Goal: Task Accomplishment & Management: Manage account settings

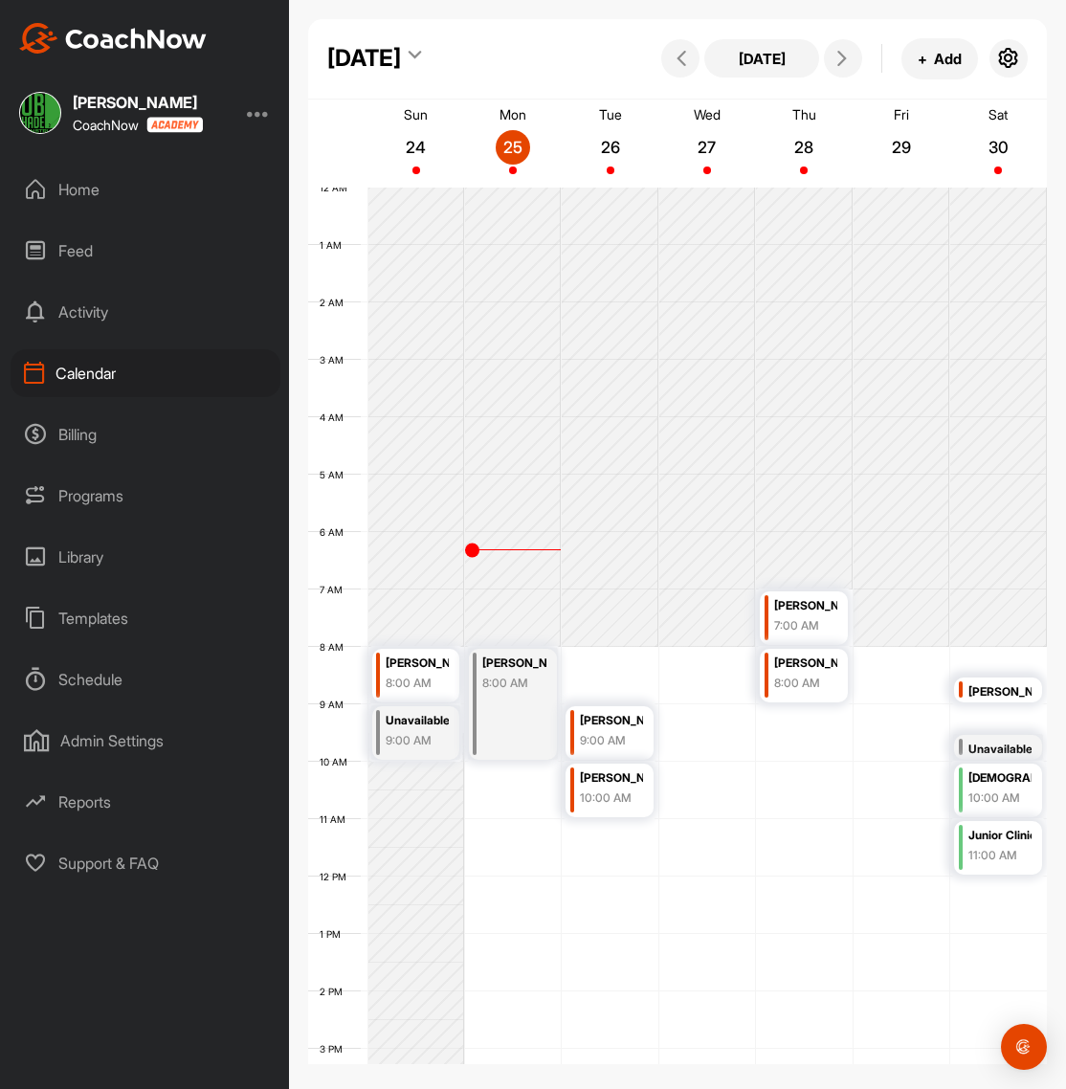
scroll to position [331, 0]
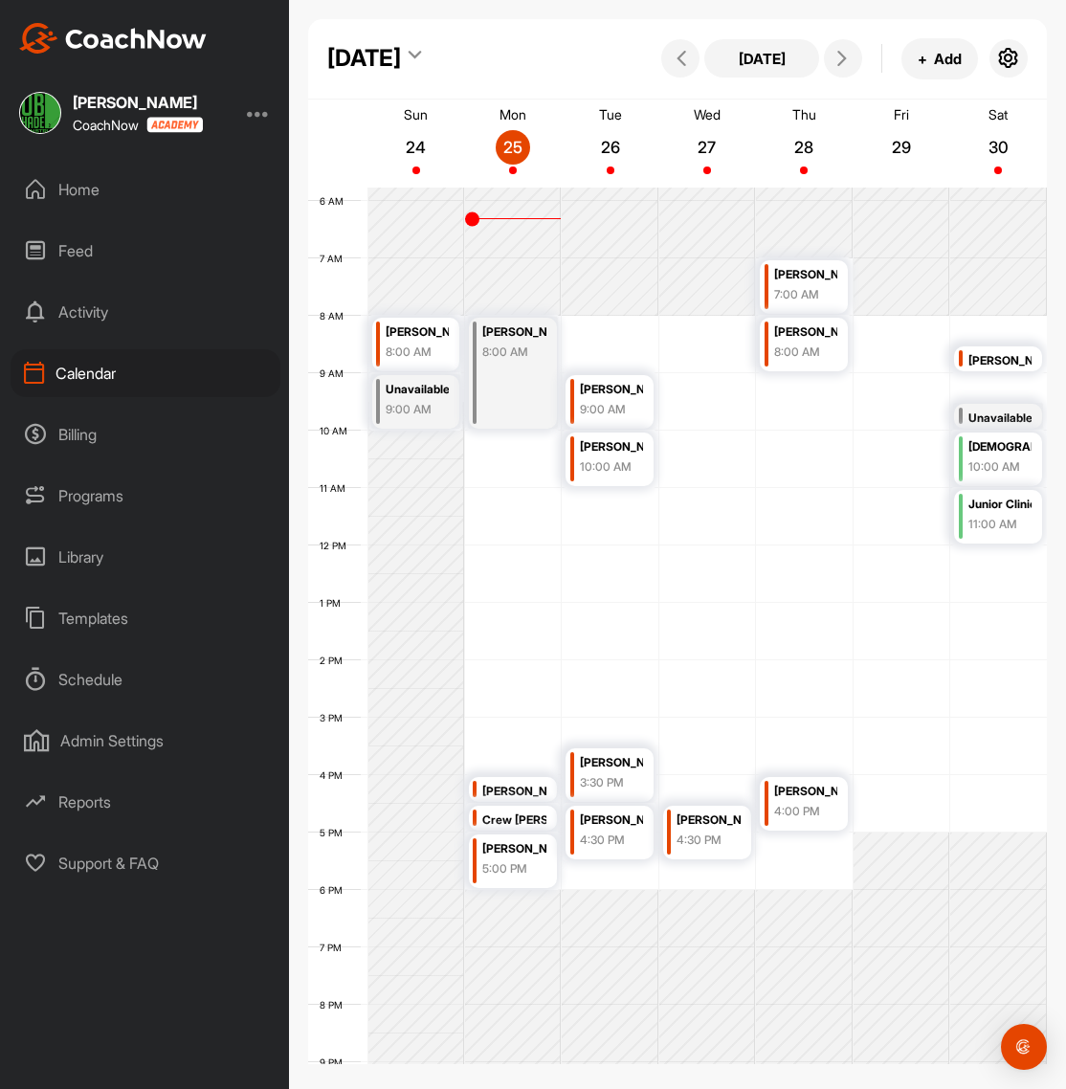
click at [103, 490] on div "Programs" at bounding box center [146, 496] width 270 height 48
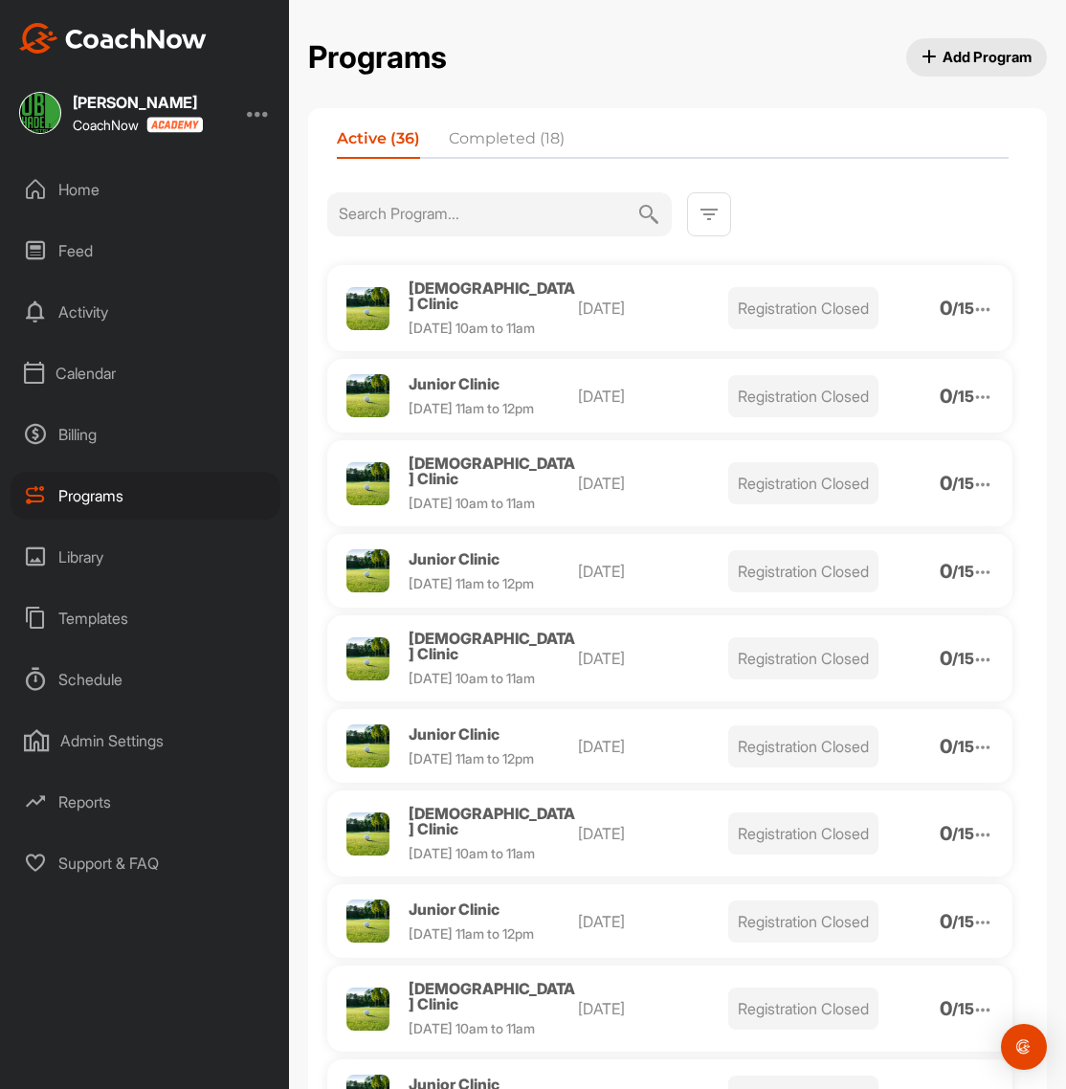
click at [669, 307] on p "[DATE]" at bounding box center [653, 308] width 151 height 23
click at [461, 287] on span "[DEMOGRAPHIC_DATA] Clinic" at bounding box center [492, 296] width 167 height 34
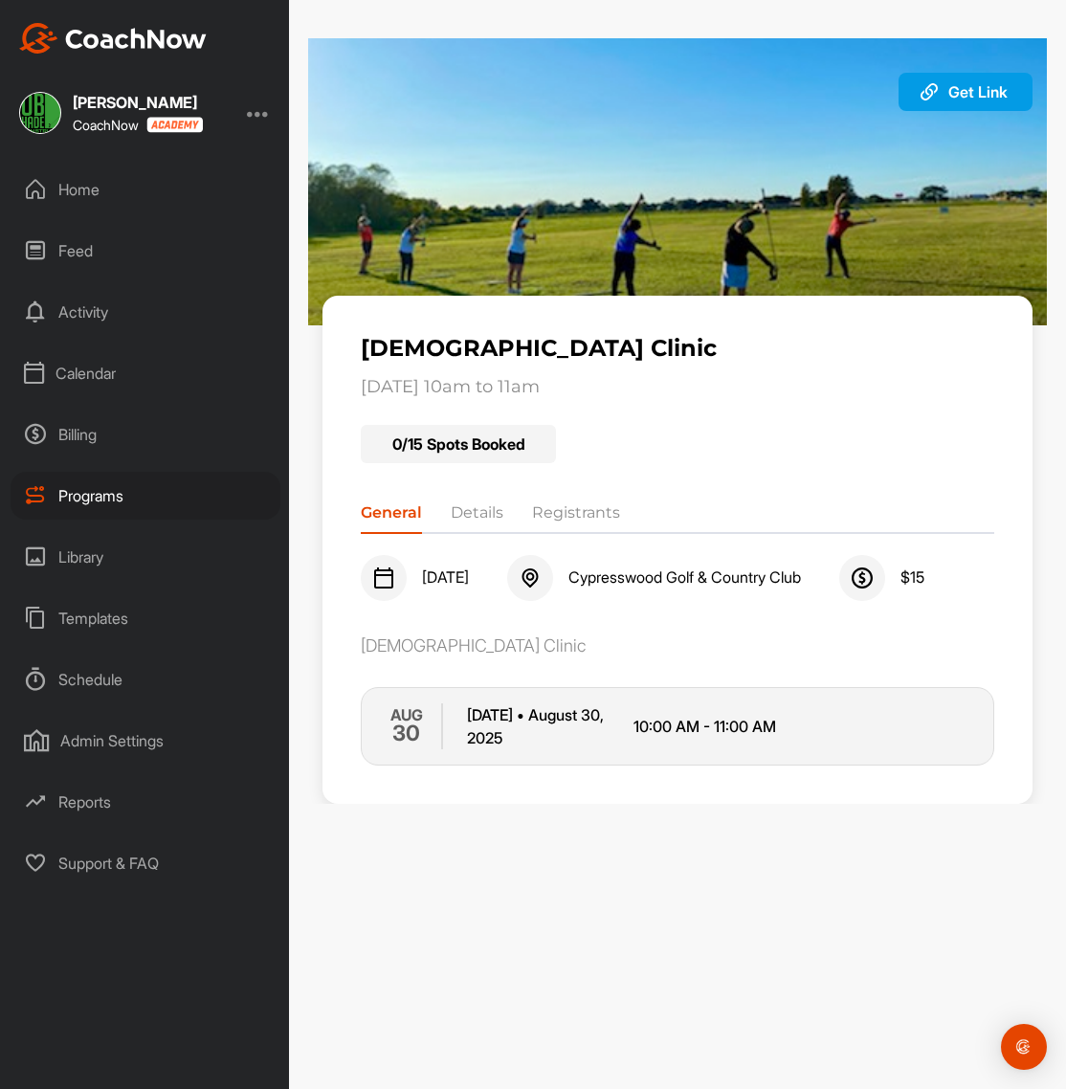
click at [560, 515] on li "Registrants" at bounding box center [576, 517] width 88 height 31
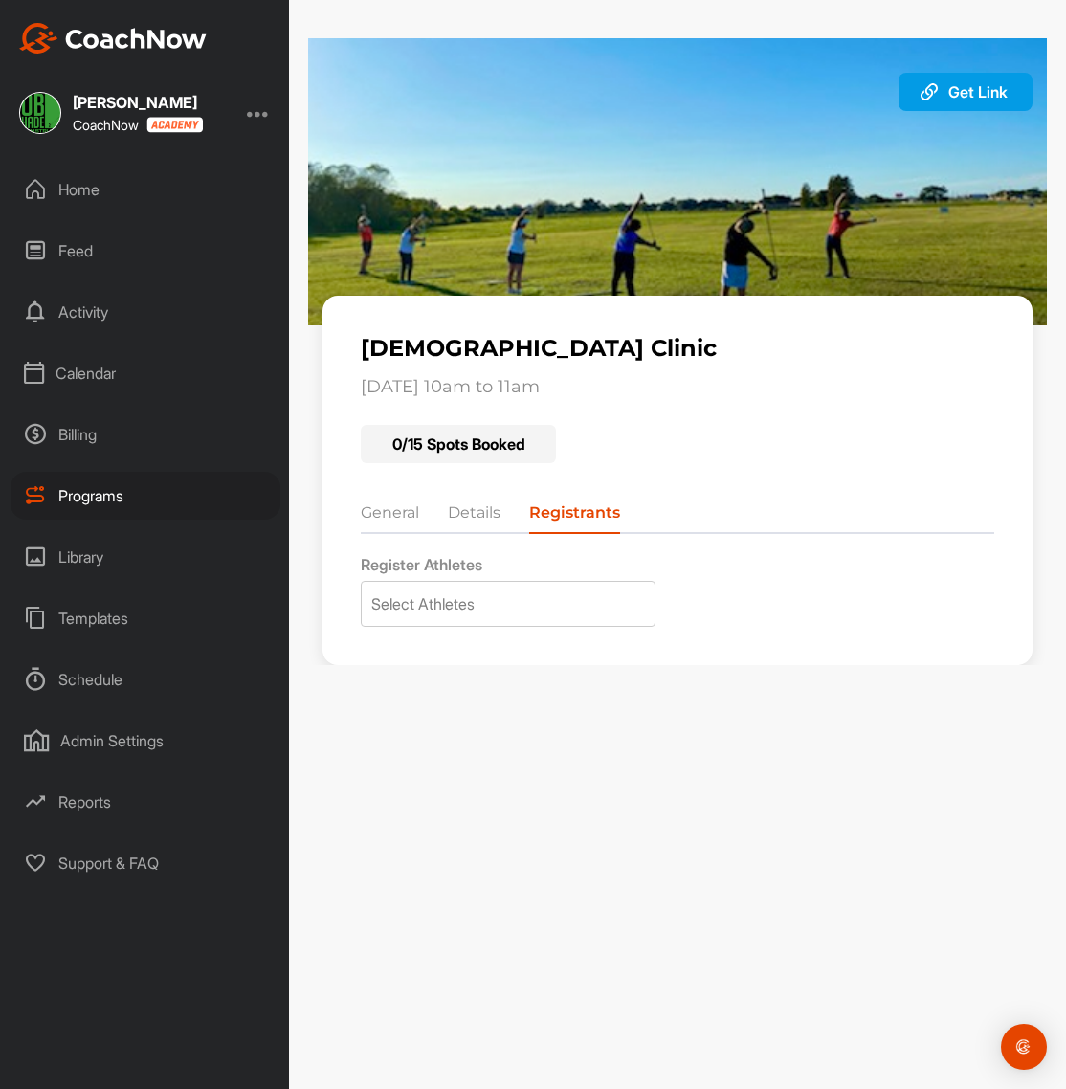
click at [115, 490] on div "Programs" at bounding box center [146, 496] width 270 height 48
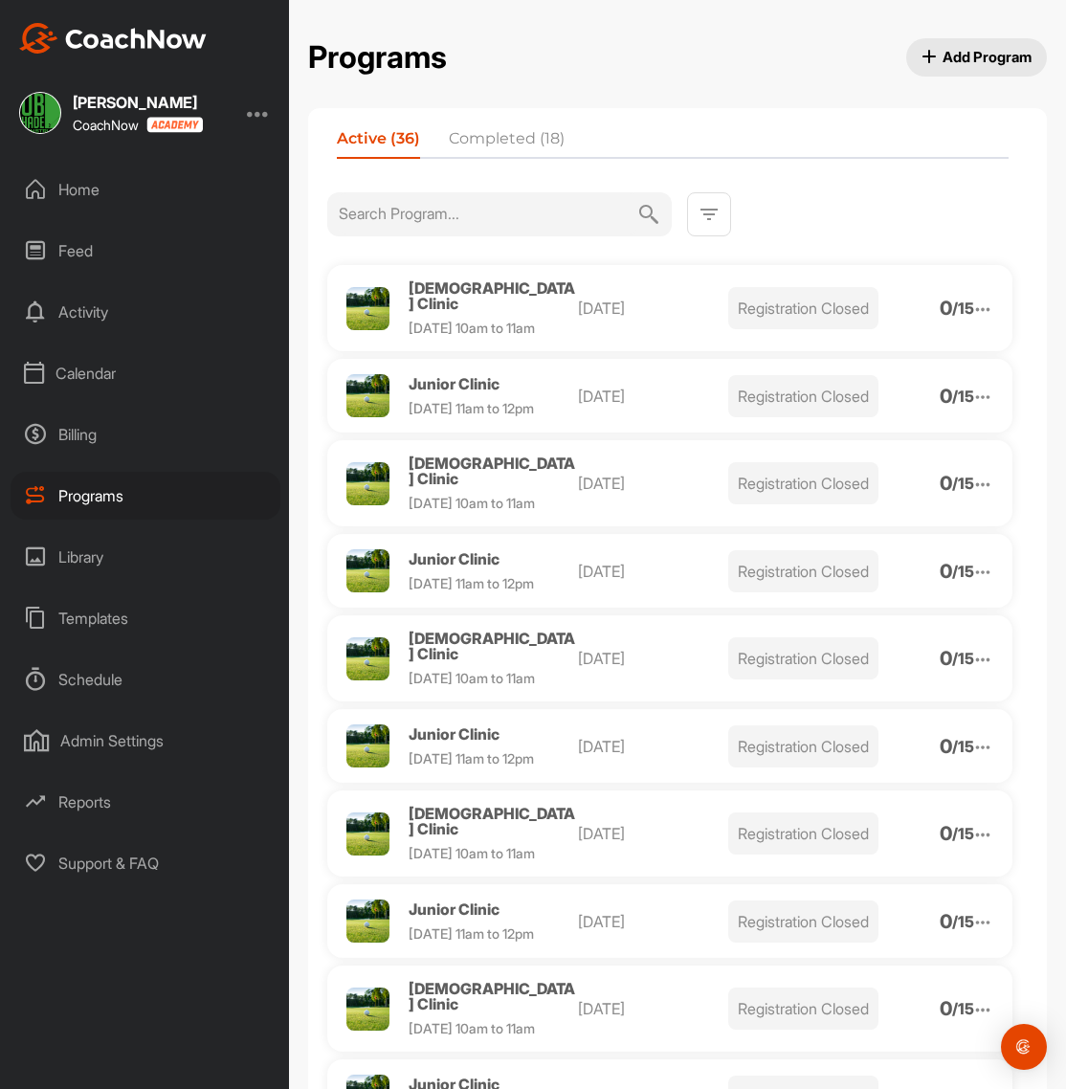
click at [985, 299] on img at bounding box center [983, 309] width 21 height 21
click at [819, 397] on li "Edit" at bounding box center [872, 407] width 235 height 31
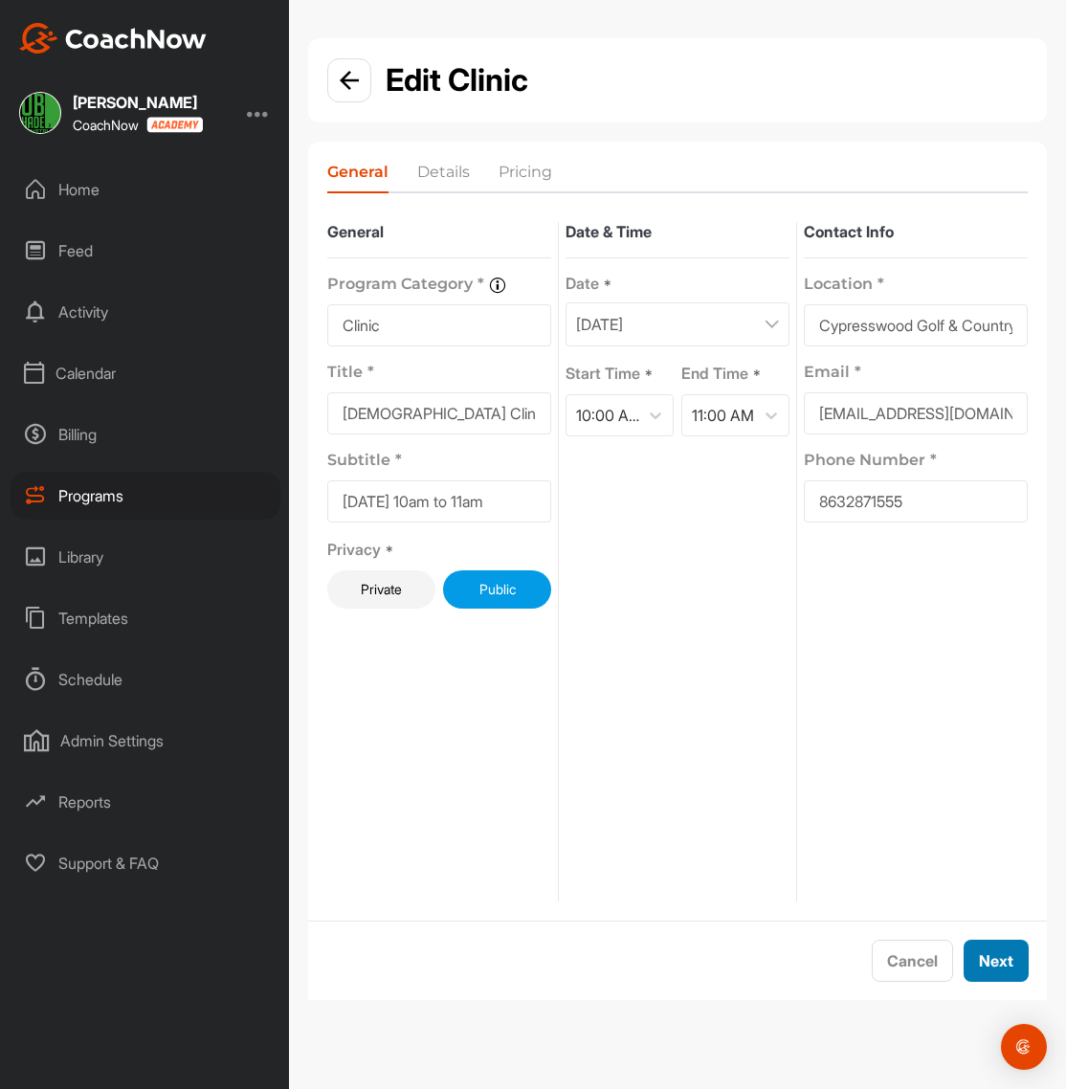
click at [997, 959] on button "Next" at bounding box center [996, 961] width 65 height 42
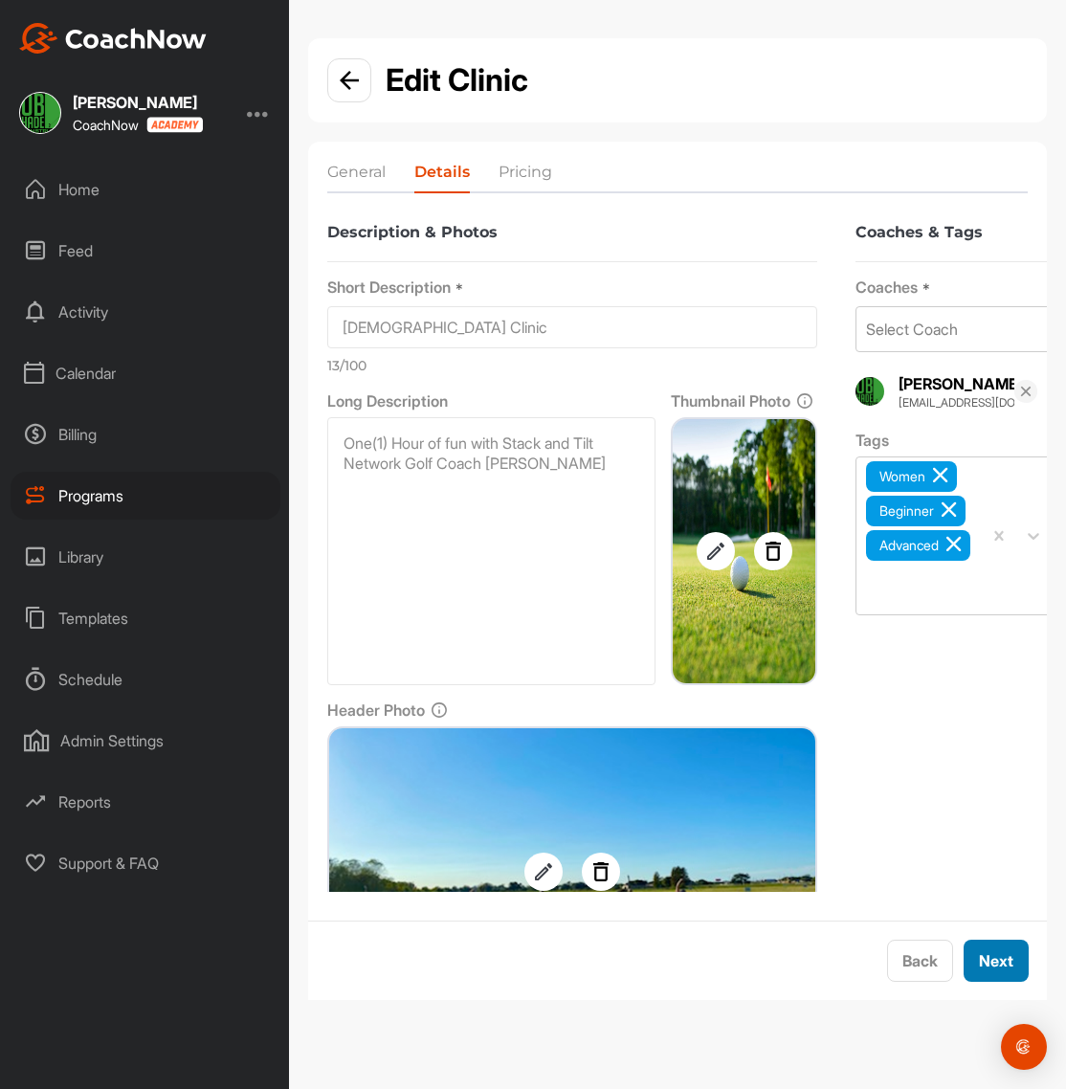
click at [1003, 966] on button "Next" at bounding box center [996, 961] width 65 height 42
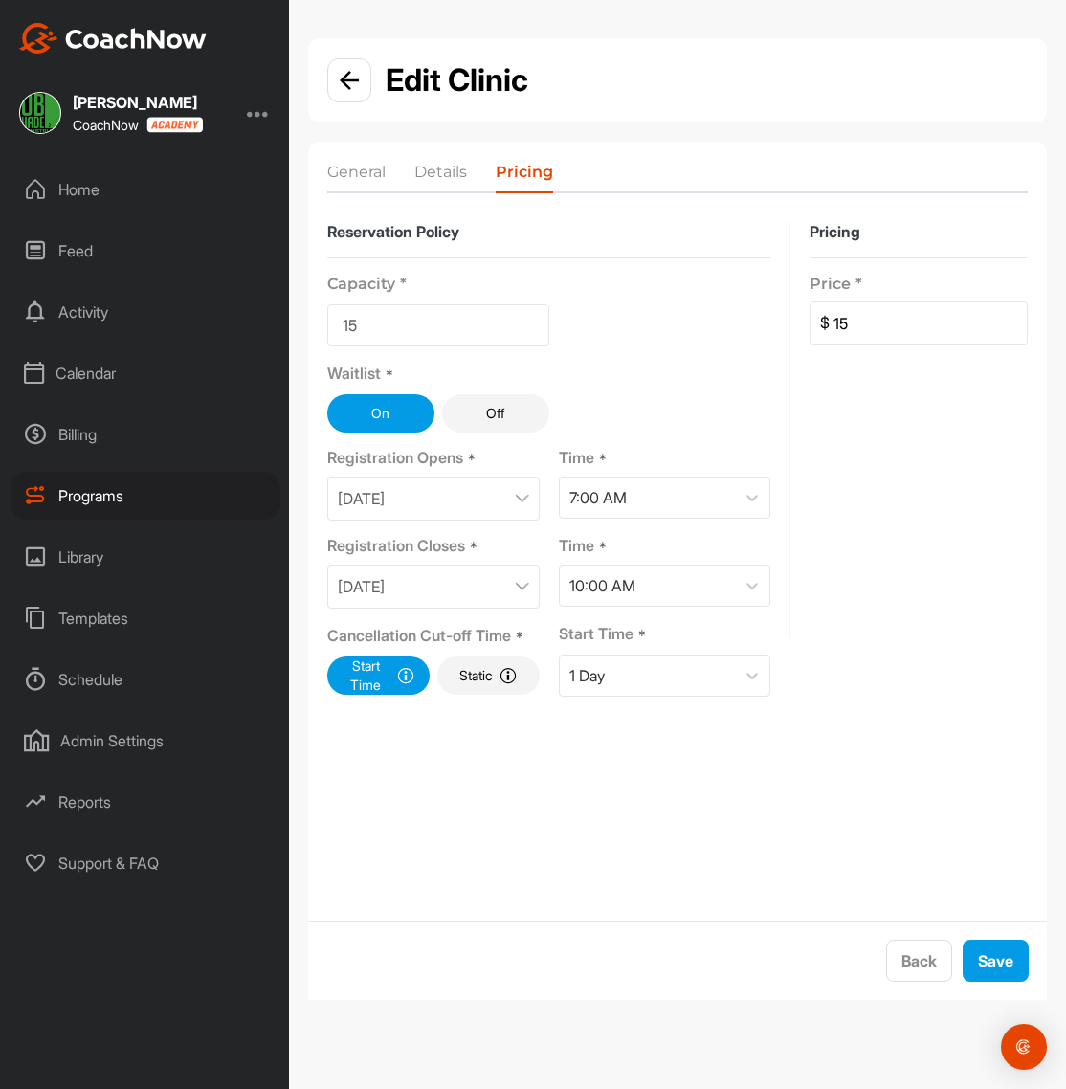
click at [525, 495] on img at bounding box center [522, 499] width 14 height 10
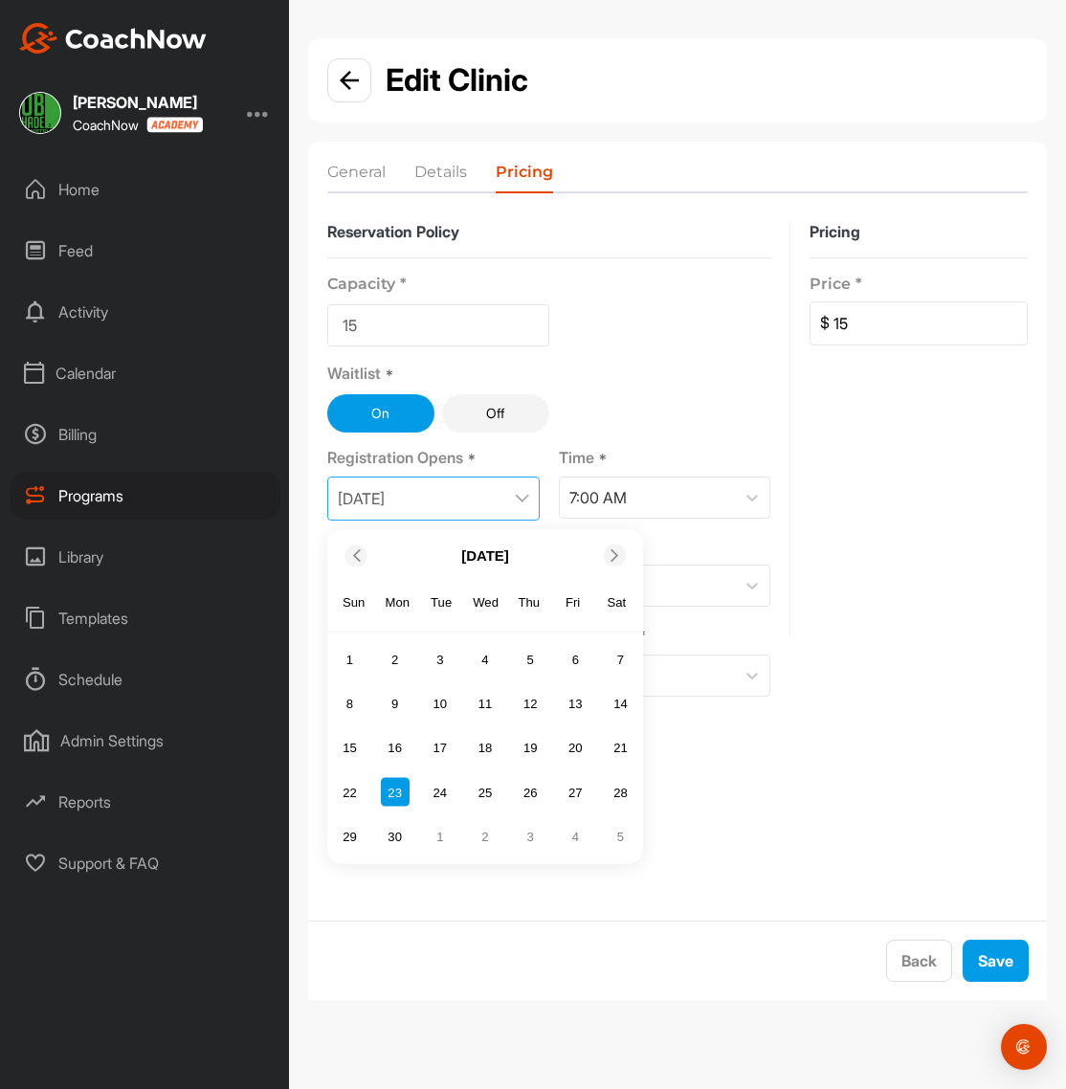
click at [614, 554] on icon at bounding box center [615, 555] width 12 height 12
click at [392, 833] on div "25" at bounding box center [395, 836] width 29 height 29
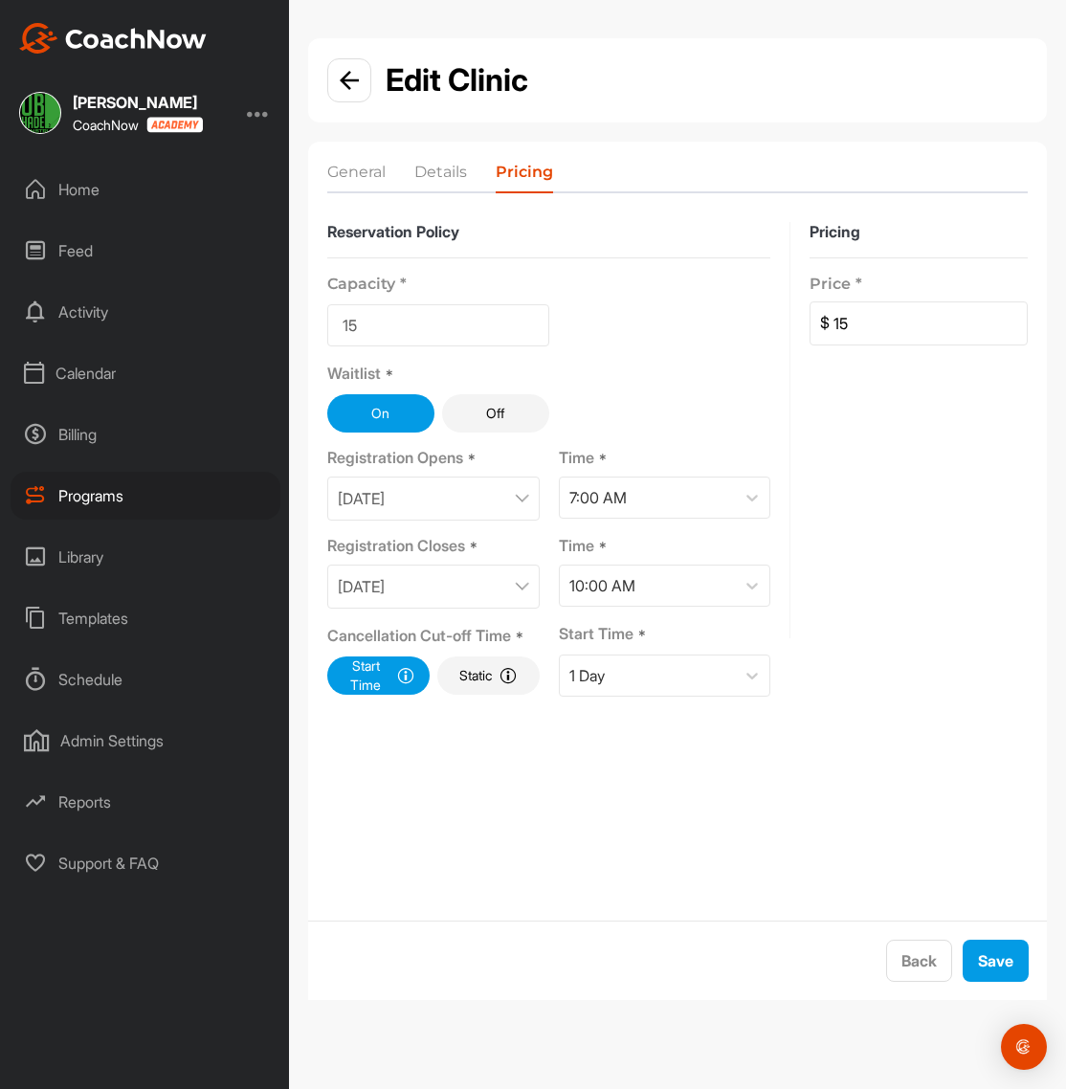
click at [522, 586] on img at bounding box center [522, 587] width 14 height 10
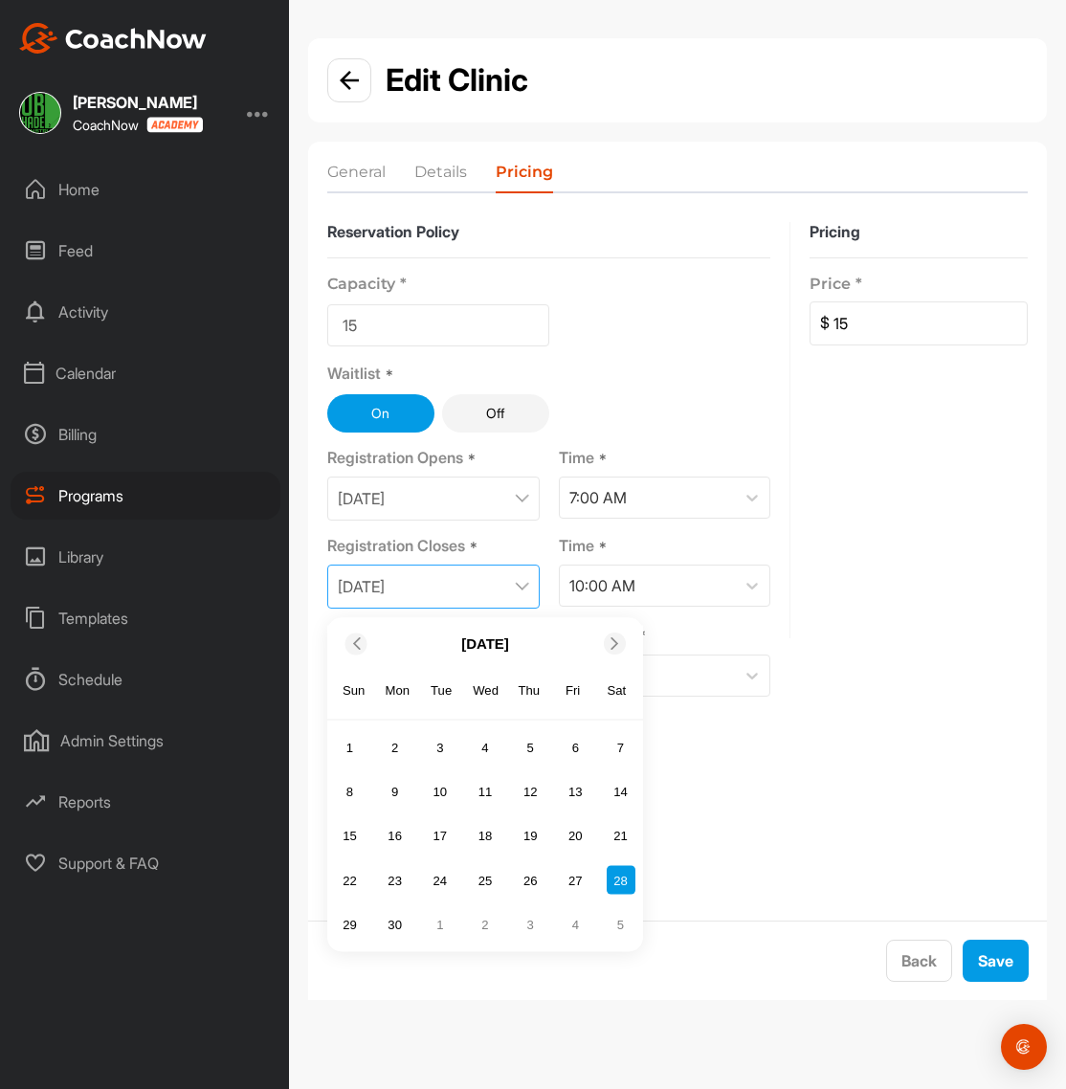
click at [610, 642] on icon at bounding box center [615, 644] width 12 height 12
click at [626, 928] on div "30" at bounding box center [621, 924] width 29 height 29
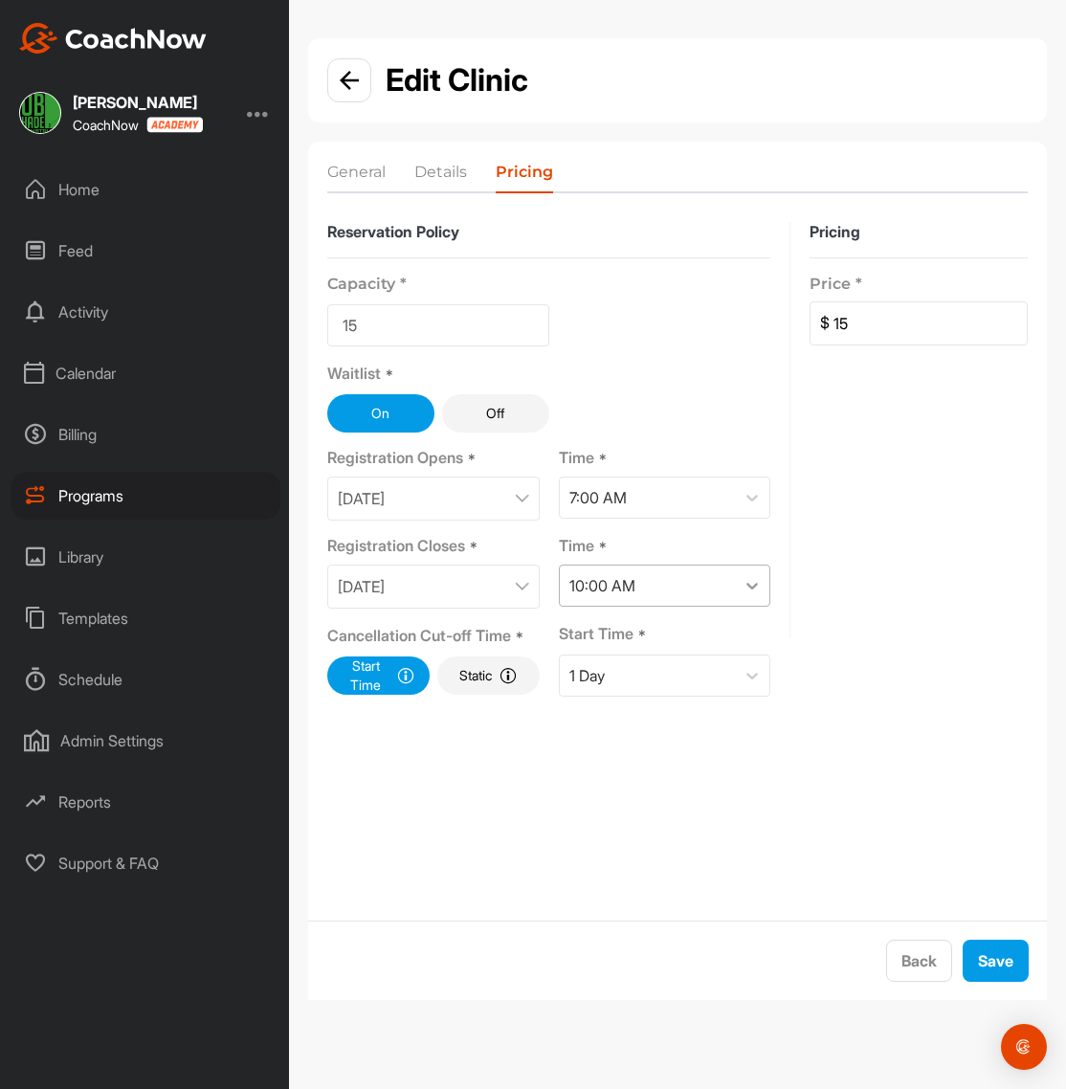
click at [753, 584] on icon at bounding box center [752, 585] width 19 height 19
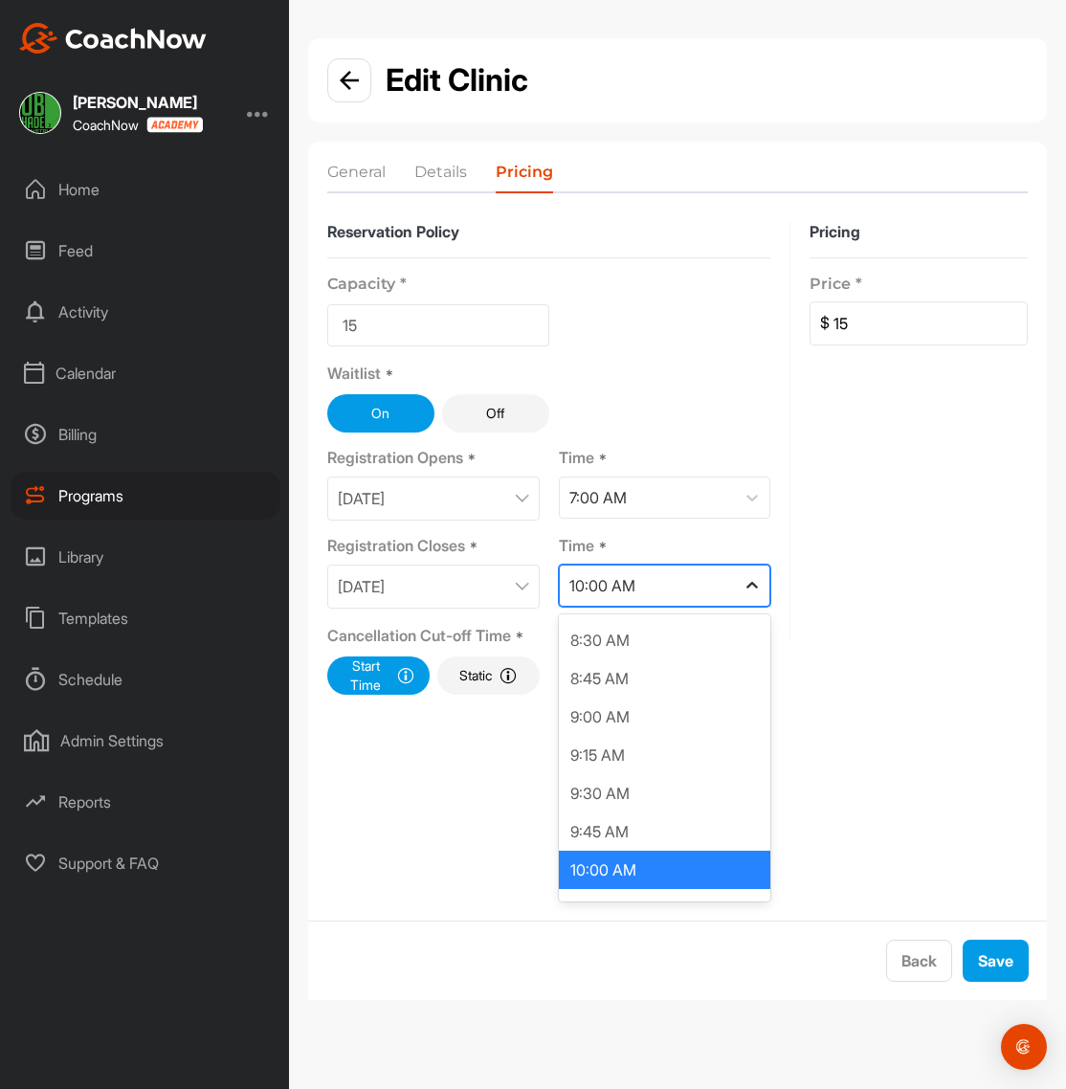
click at [760, 583] on icon at bounding box center [752, 585] width 19 height 19
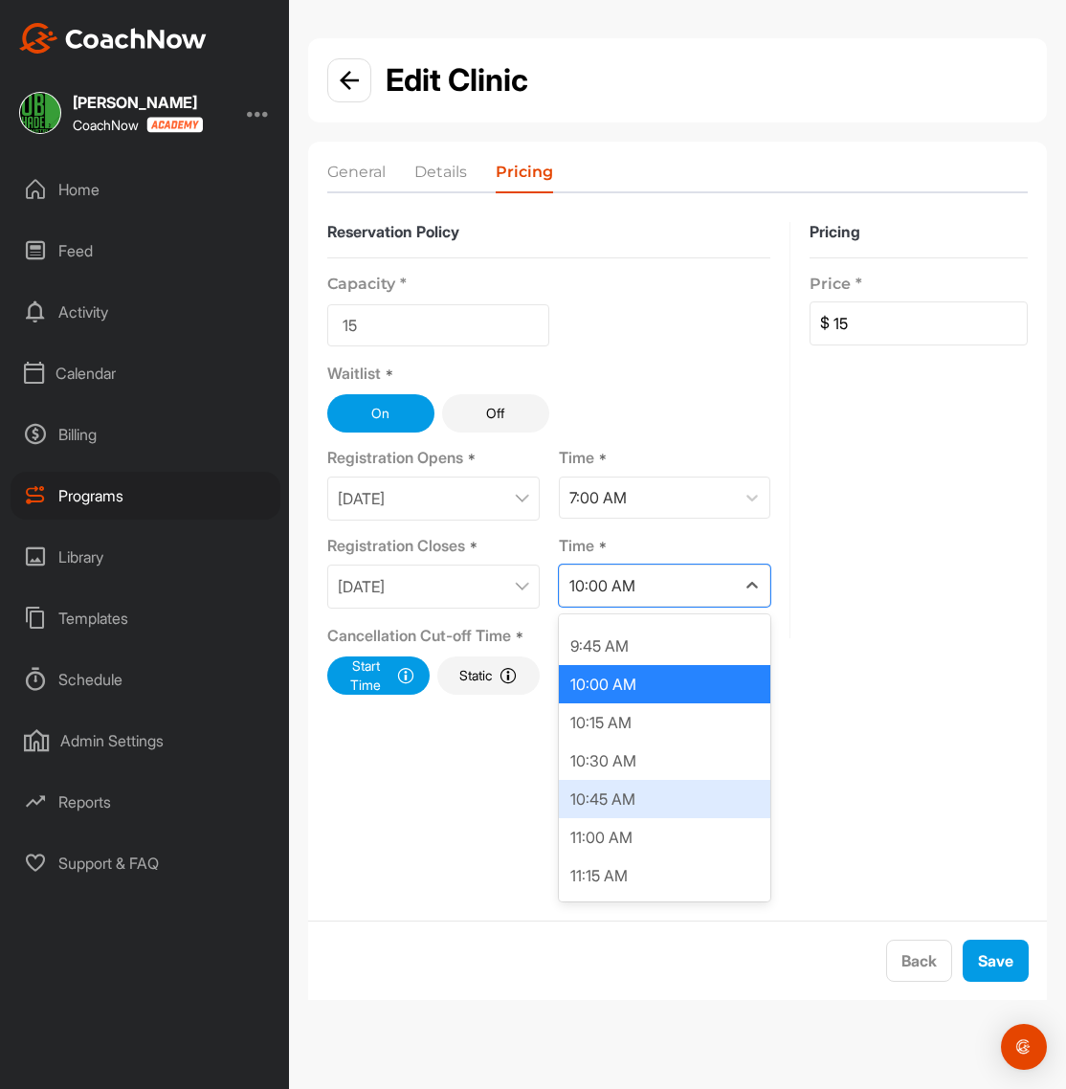
scroll to position [1495, 0]
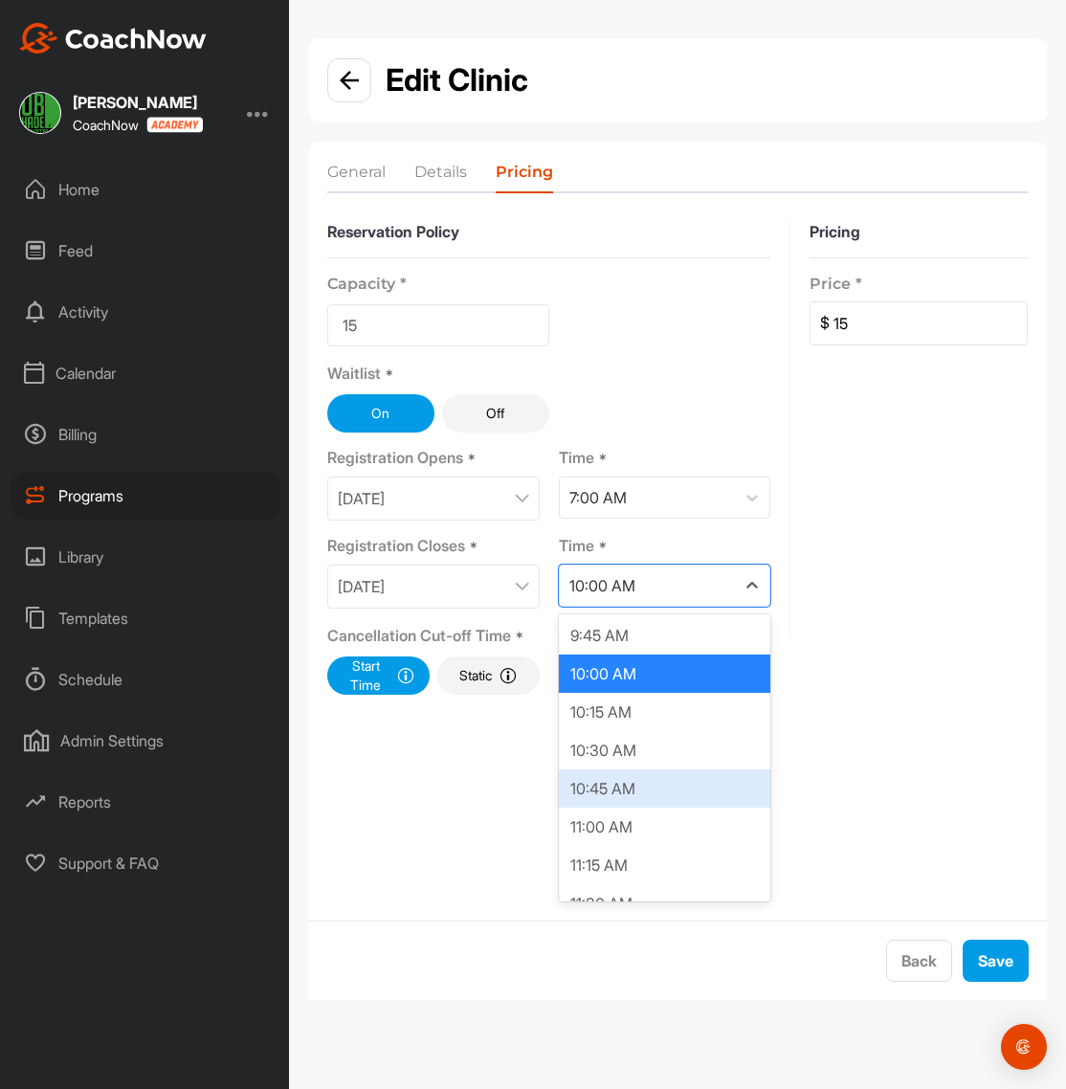
click at [615, 796] on div "10:45 AM" at bounding box center [665, 789] width 213 height 38
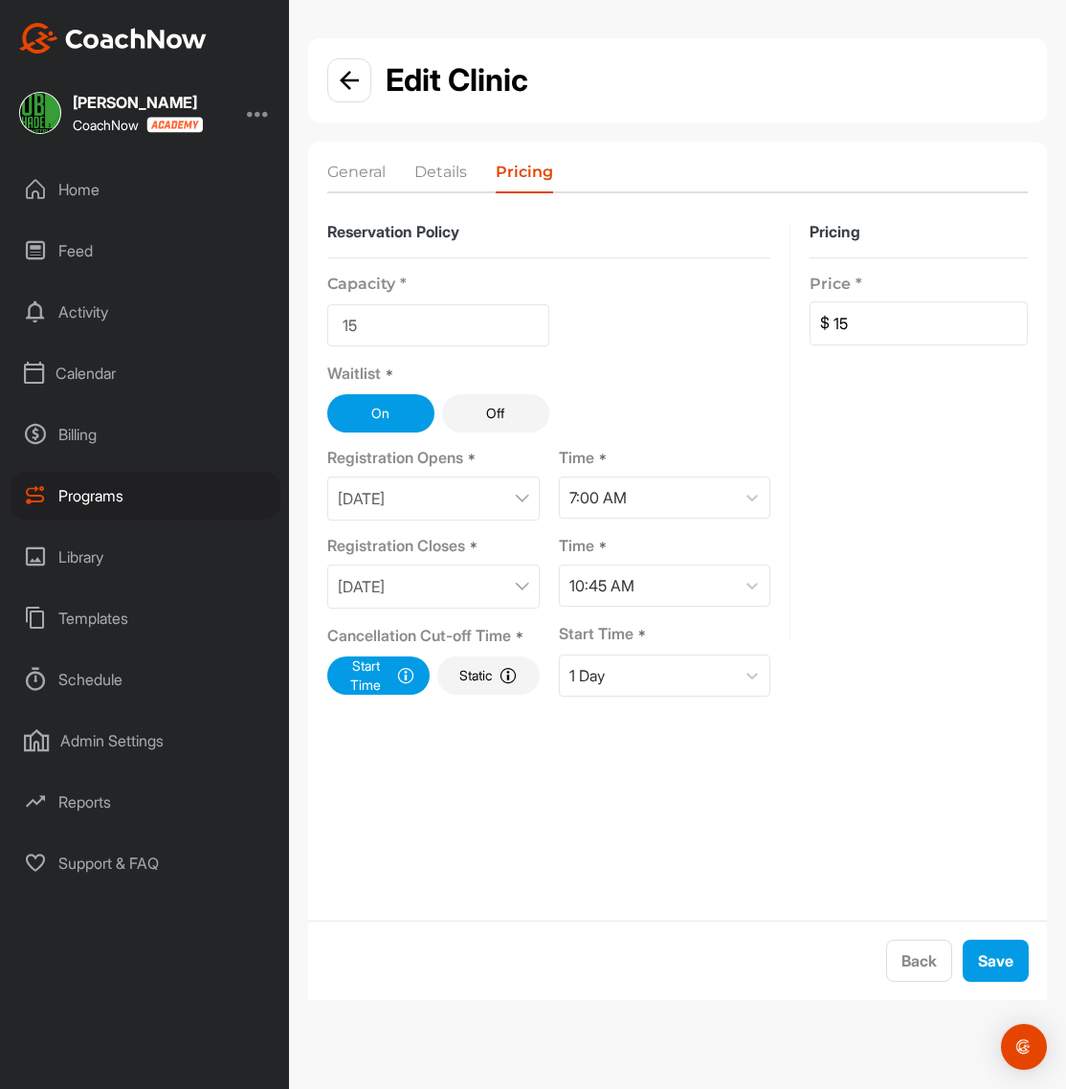
click at [783, 726] on form "Reservation Policy Capacity * 15 Waitlist * On Off Registration Opens * [DATE] …" at bounding box center [677, 562] width 739 height 719
click at [752, 683] on icon at bounding box center [752, 675] width 19 height 19
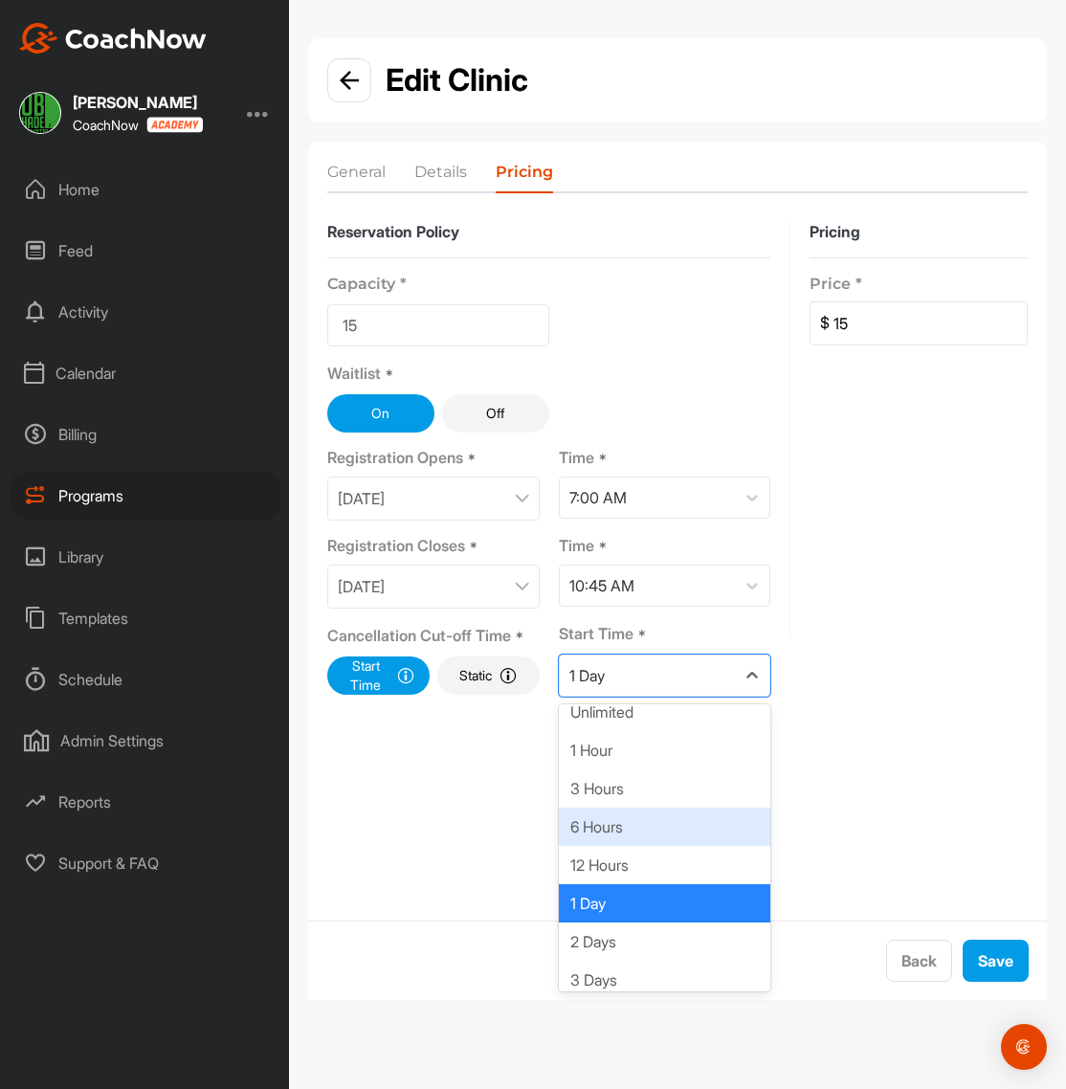
scroll to position [0, 0]
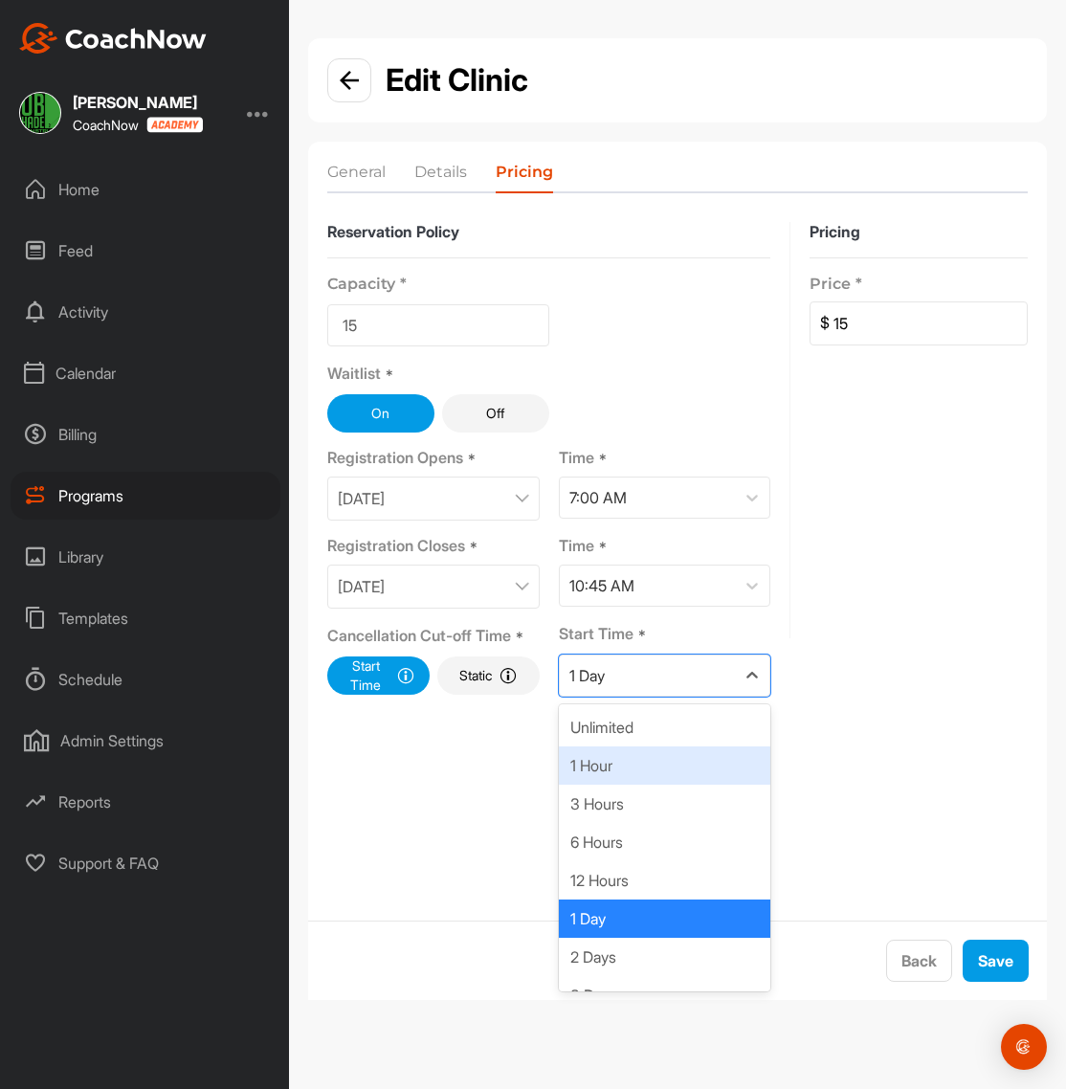
click at [631, 771] on div "1 Hour" at bounding box center [665, 766] width 213 height 38
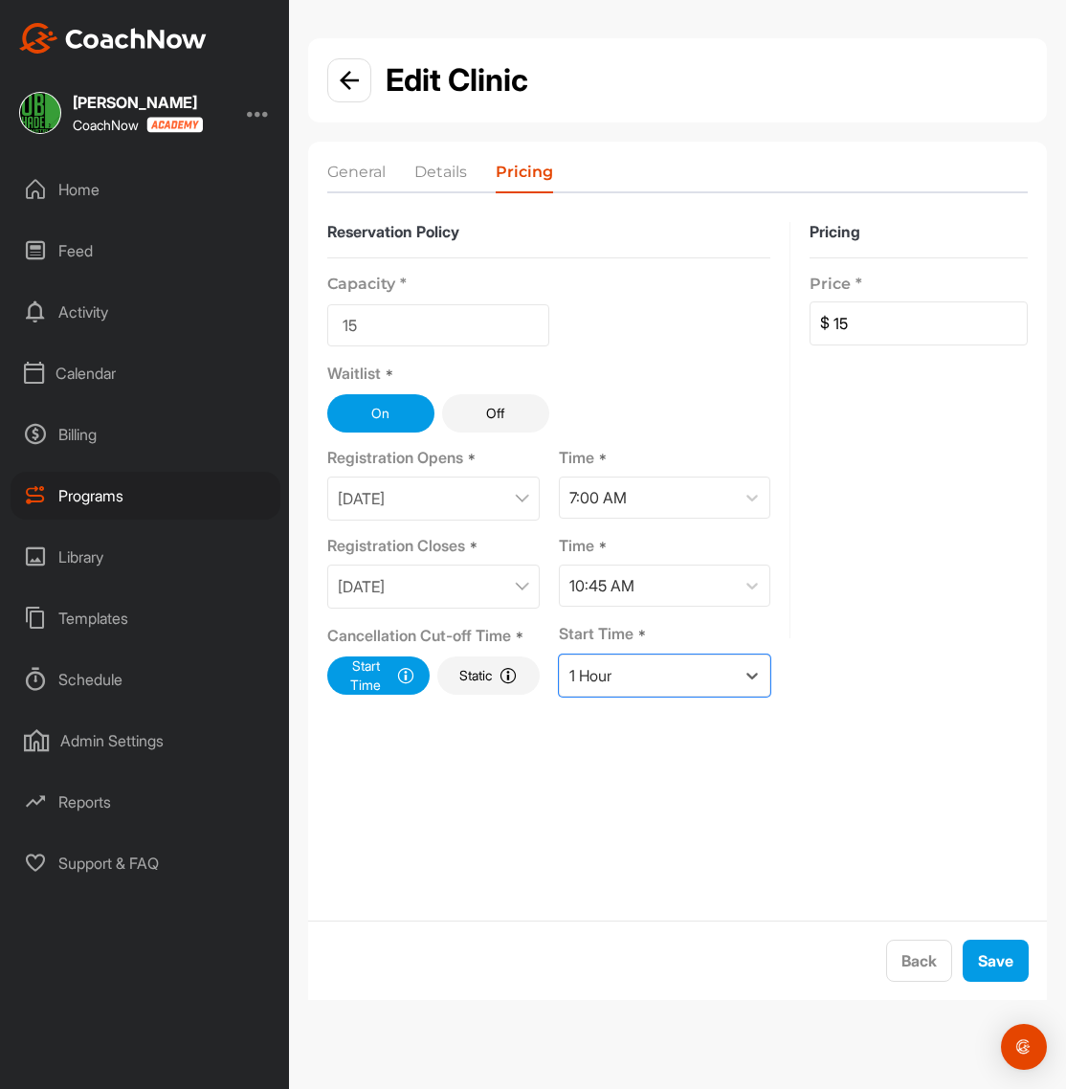
click at [907, 716] on form "Reservation Policy Capacity * 15 Waitlist * On Off Registration Opens * [DATE] …" at bounding box center [677, 562] width 739 height 719
click at [997, 965] on button "Save" at bounding box center [996, 961] width 66 height 42
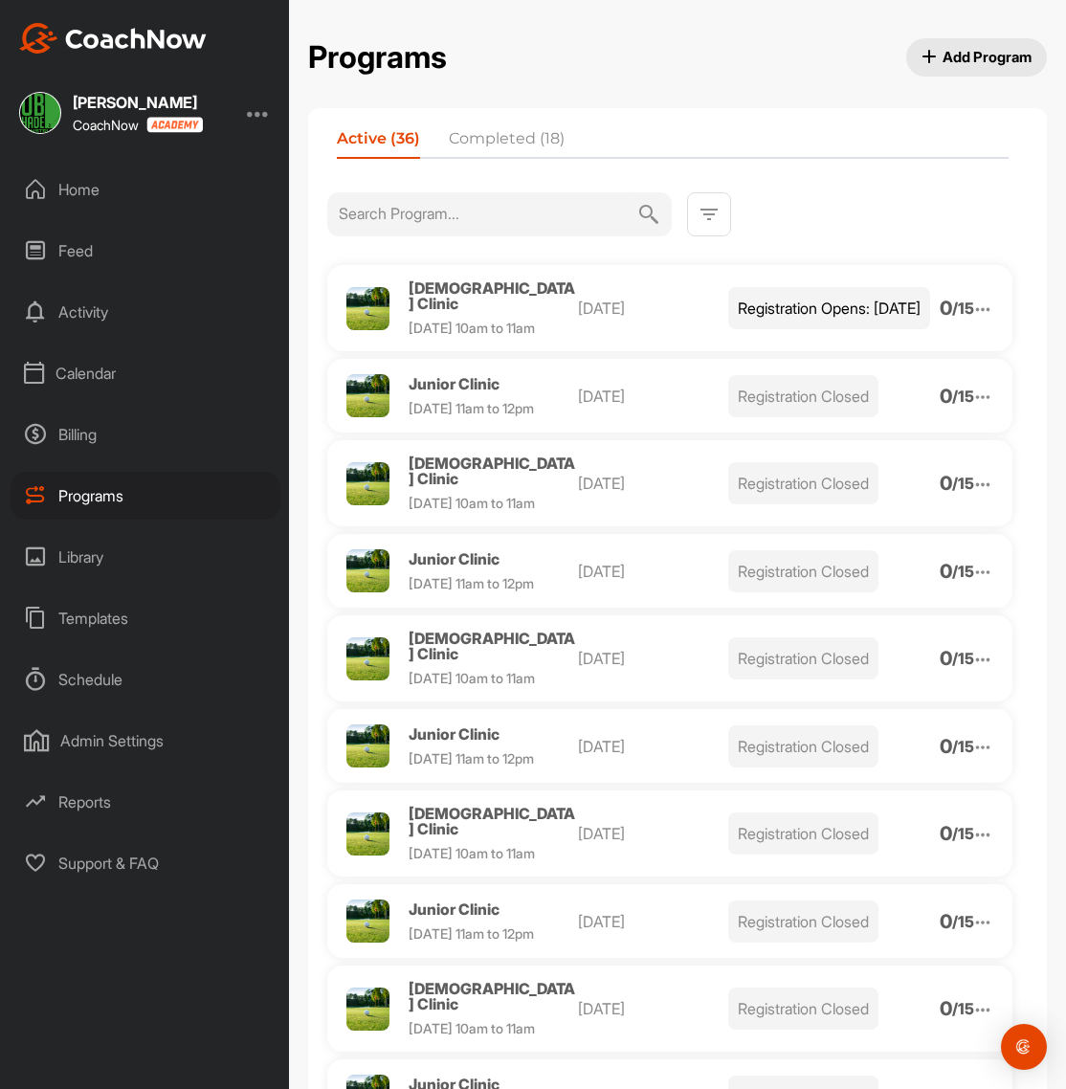
click at [632, 276] on div "[DEMOGRAPHIC_DATA] Clinic [DATE] 10am to 11am [DATE] Registration Opens: [DATE]…" at bounding box center [669, 308] width 685 height 86
click at [973, 315] on img at bounding box center [983, 309] width 21 height 21
click at [818, 367] on li "View" at bounding box center [872, 358] width 235 height 31
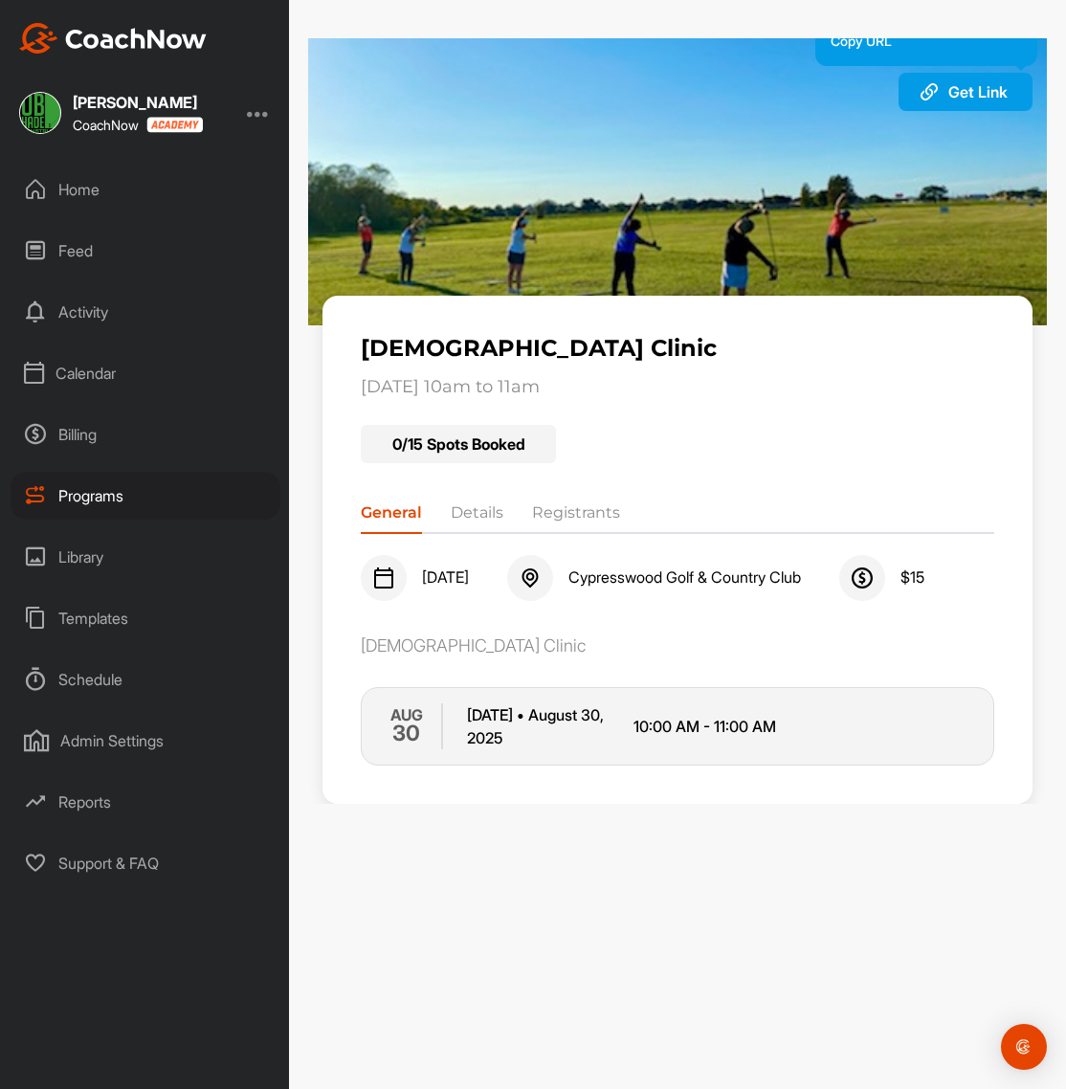
click at [971, 86] on span "Get Link" at bounding box center [978, 91] width 59 height 19
click at [99, 496] on div "Programs" at bounding box center [146, 496] width 270 height 48
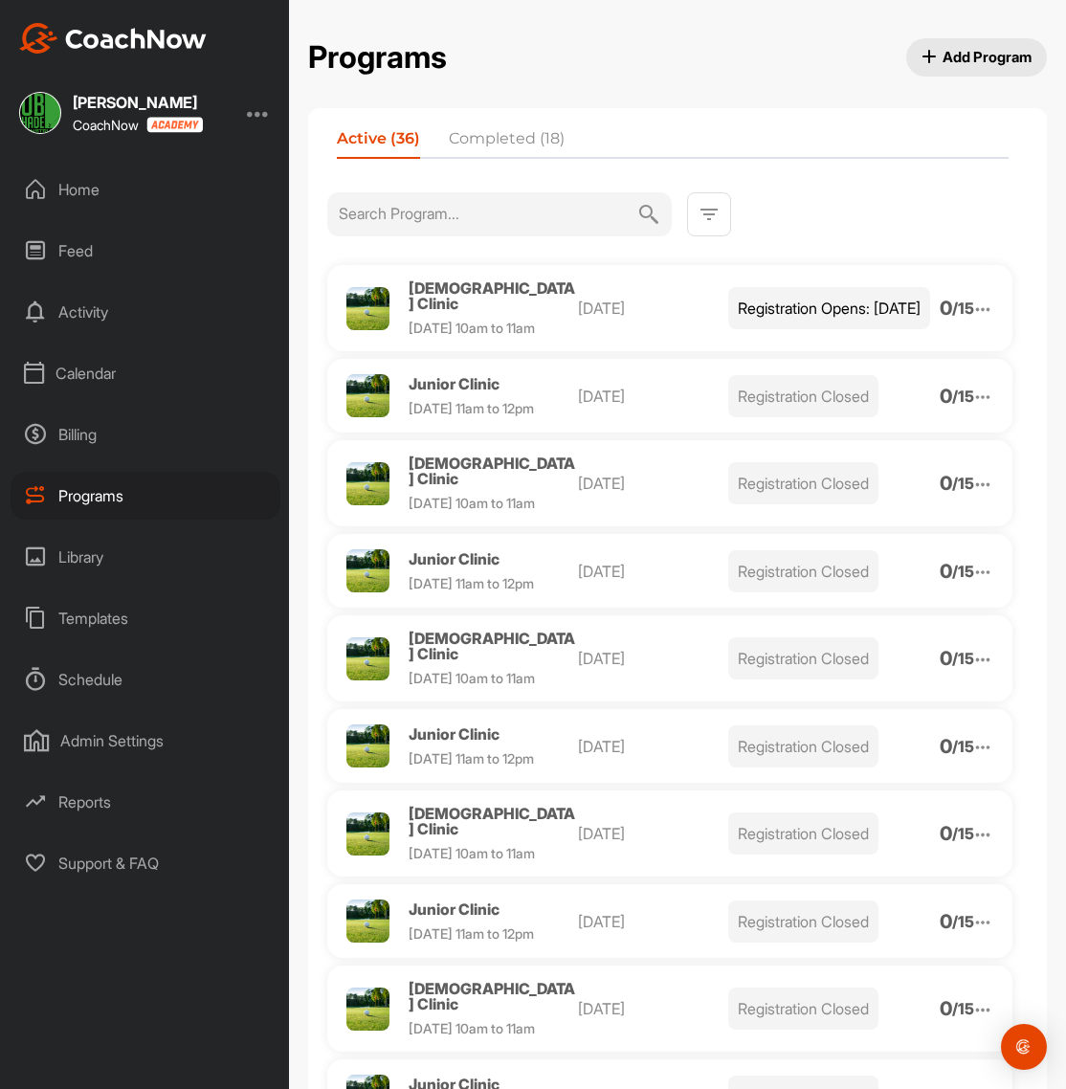
click at [986, 408] on img at bounding box center [983, 397] width 21 height 21
click at [825, 457] on li "View" at bounding box center [872, 446] width 235 height 31
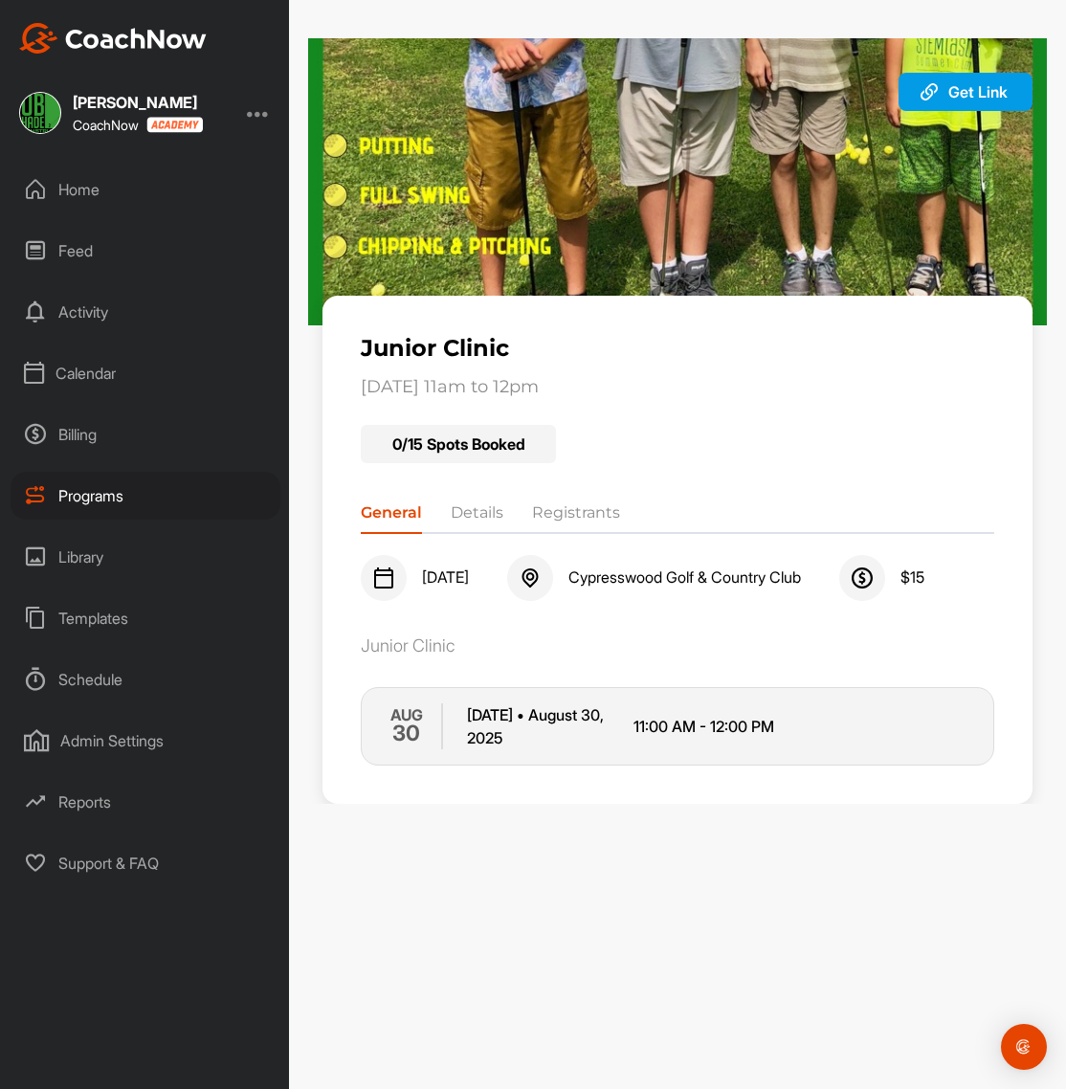
click at [95, 499] on div "Programs" at bounding box center [146, 496] width 270 height 48
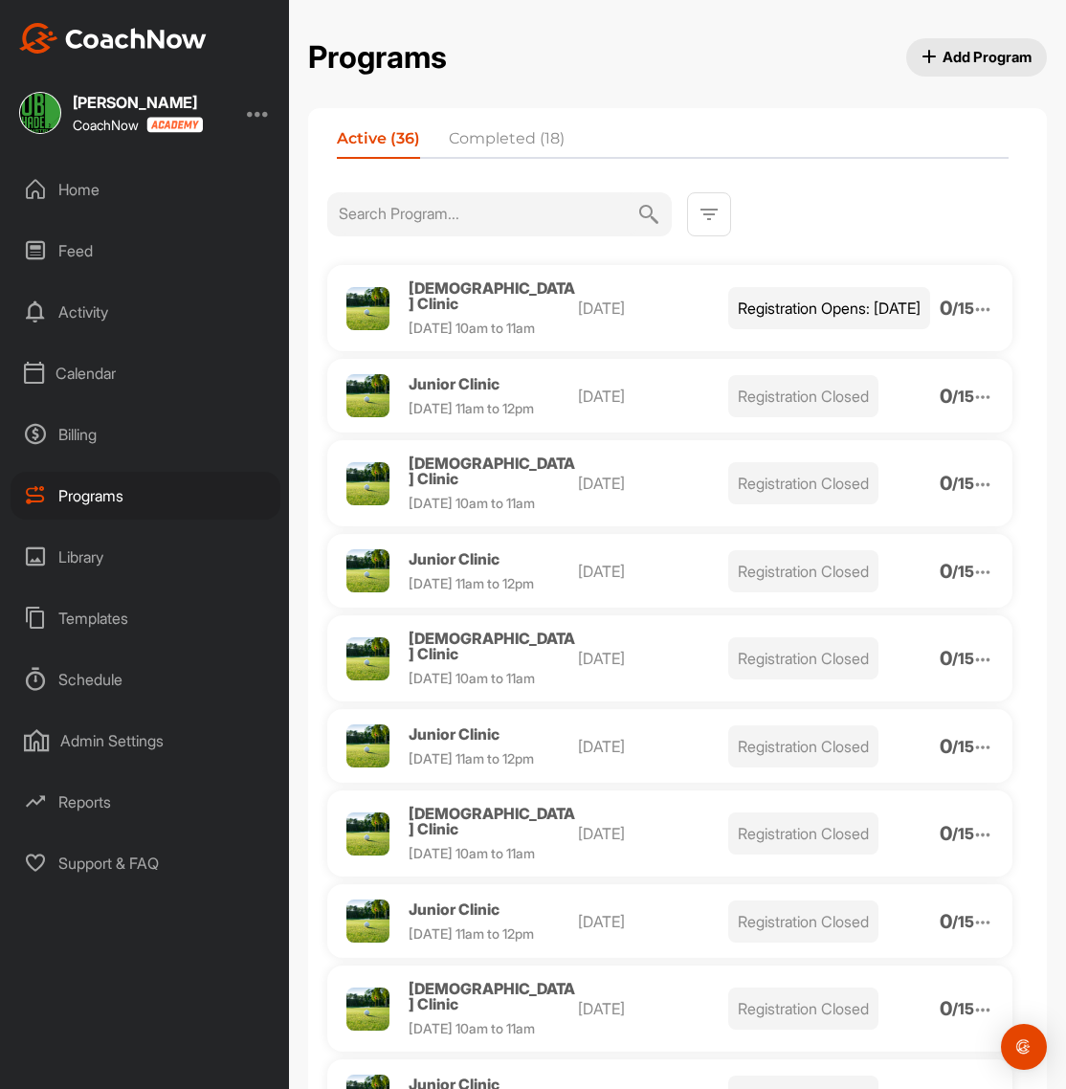
click at [994, 406] on div "Junior Clinic [DATE] 11am to 12pm [DATE] Registration Closed 0 / 15" at bounding box center [669, 396] width 685 height 74
click at [982, 403] on img at bounding box center [983, 397] width 21 height 21
click at [835, 508] on li "Edit" at bounding box center [872, 496] width 235 height 31
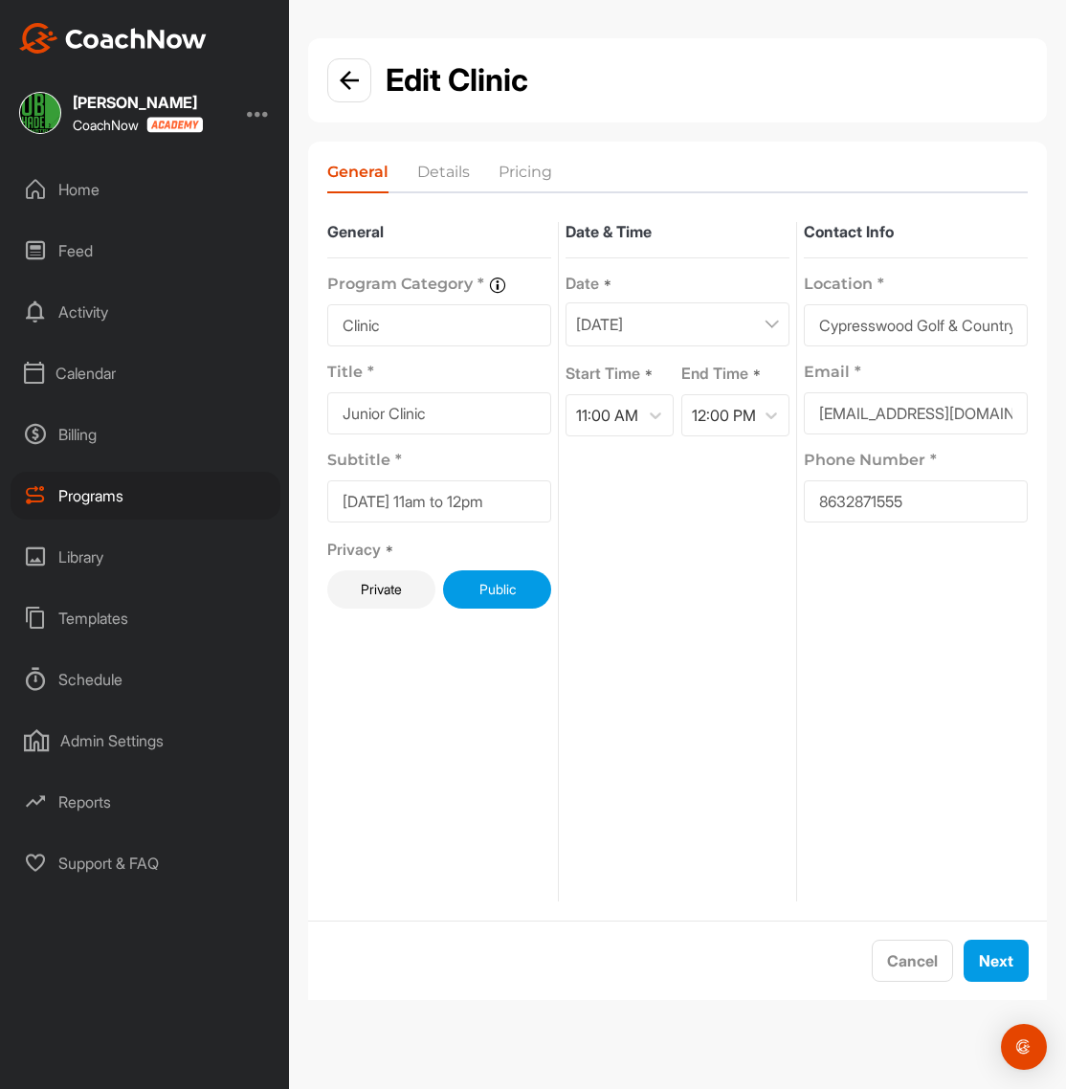
click at [451, 174] on li "Details" at bounding box center [443, 176] width 53 height 31
click at [1015, 957] on button "Next" at bounding box center [996, 961] width 65 height 42
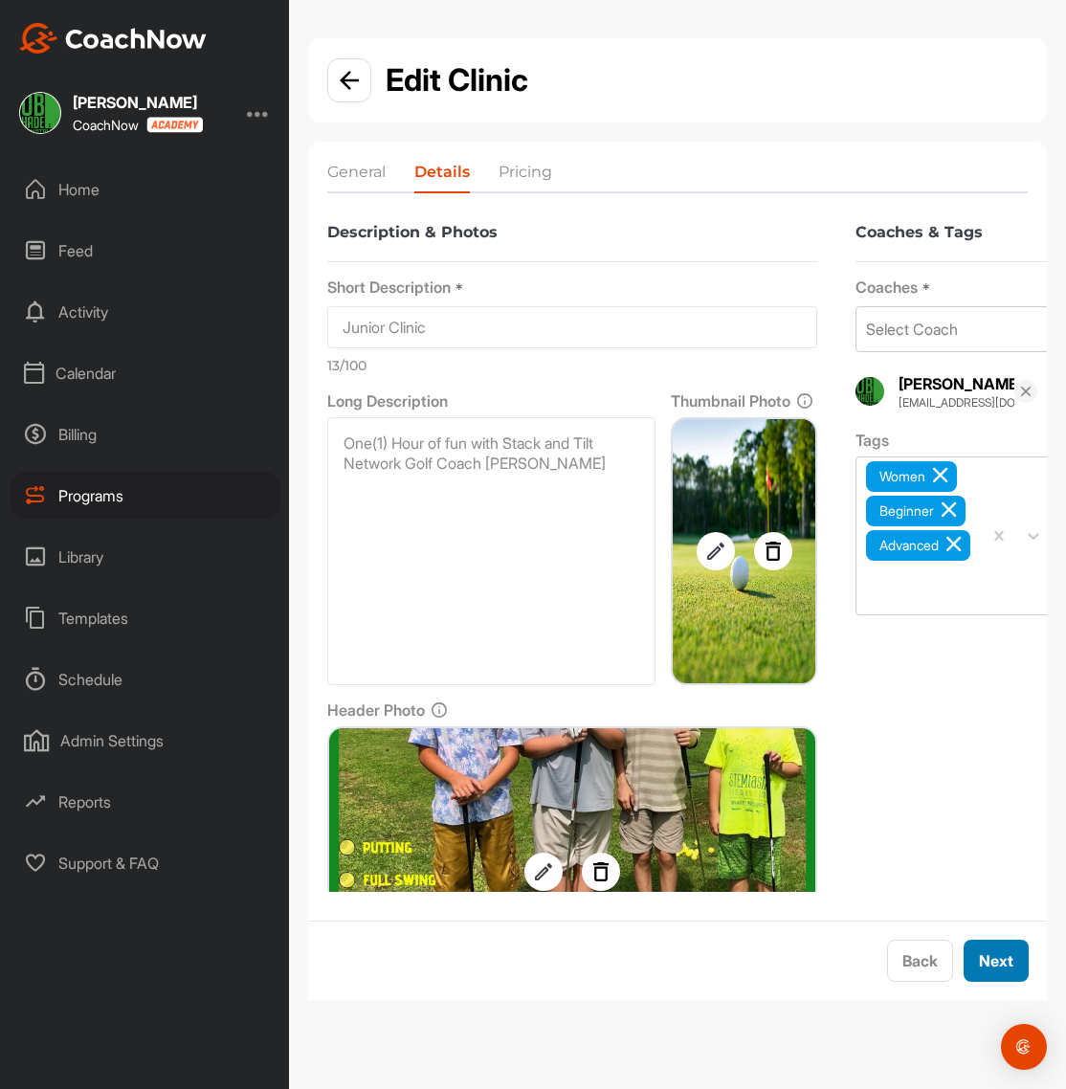
click at [1015, 957] on button "Next" at bounding box center [996, 961] width 65 height 42
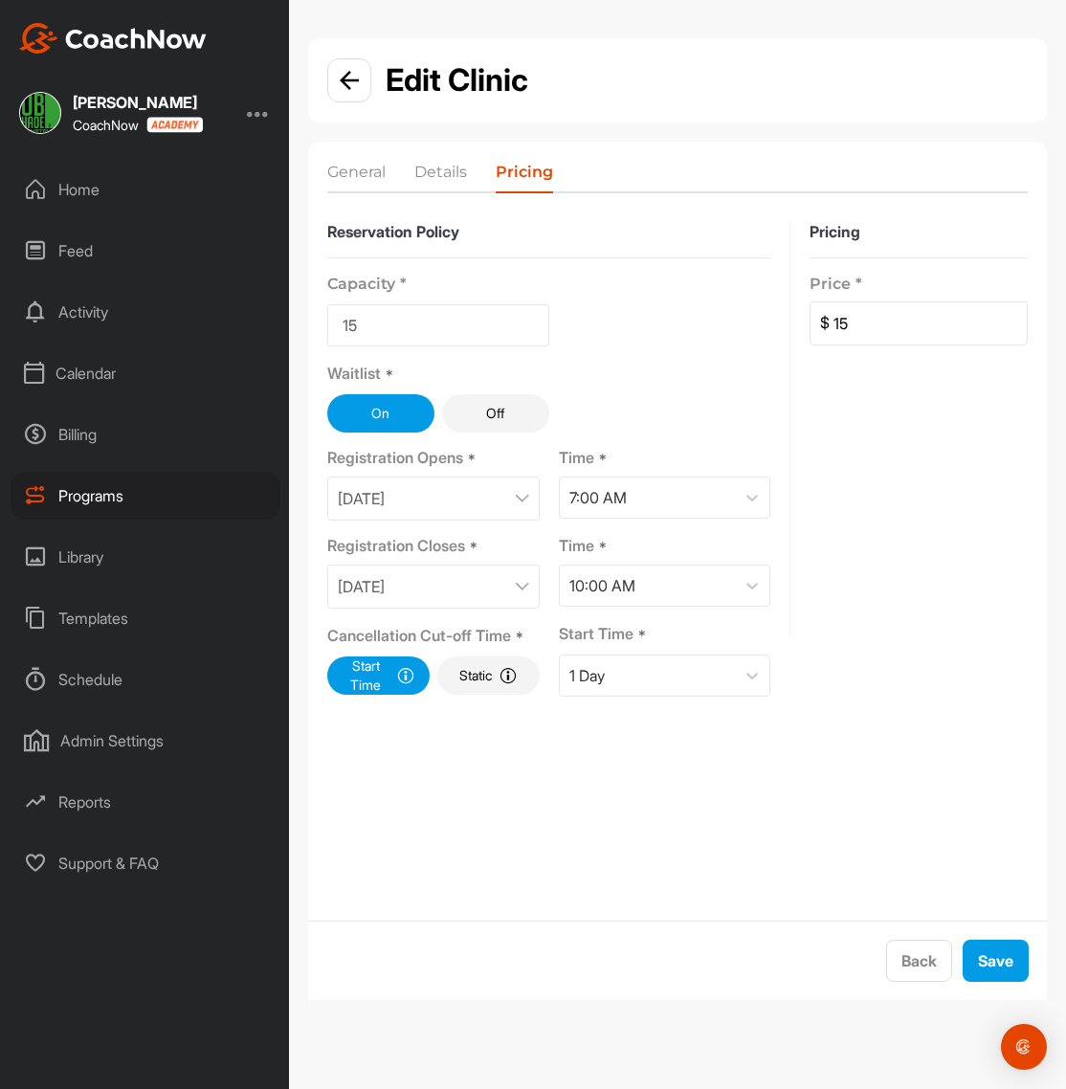
click at [528, 498] on div "[DATE]" at bounding box center [433, 499] width 213 height 44
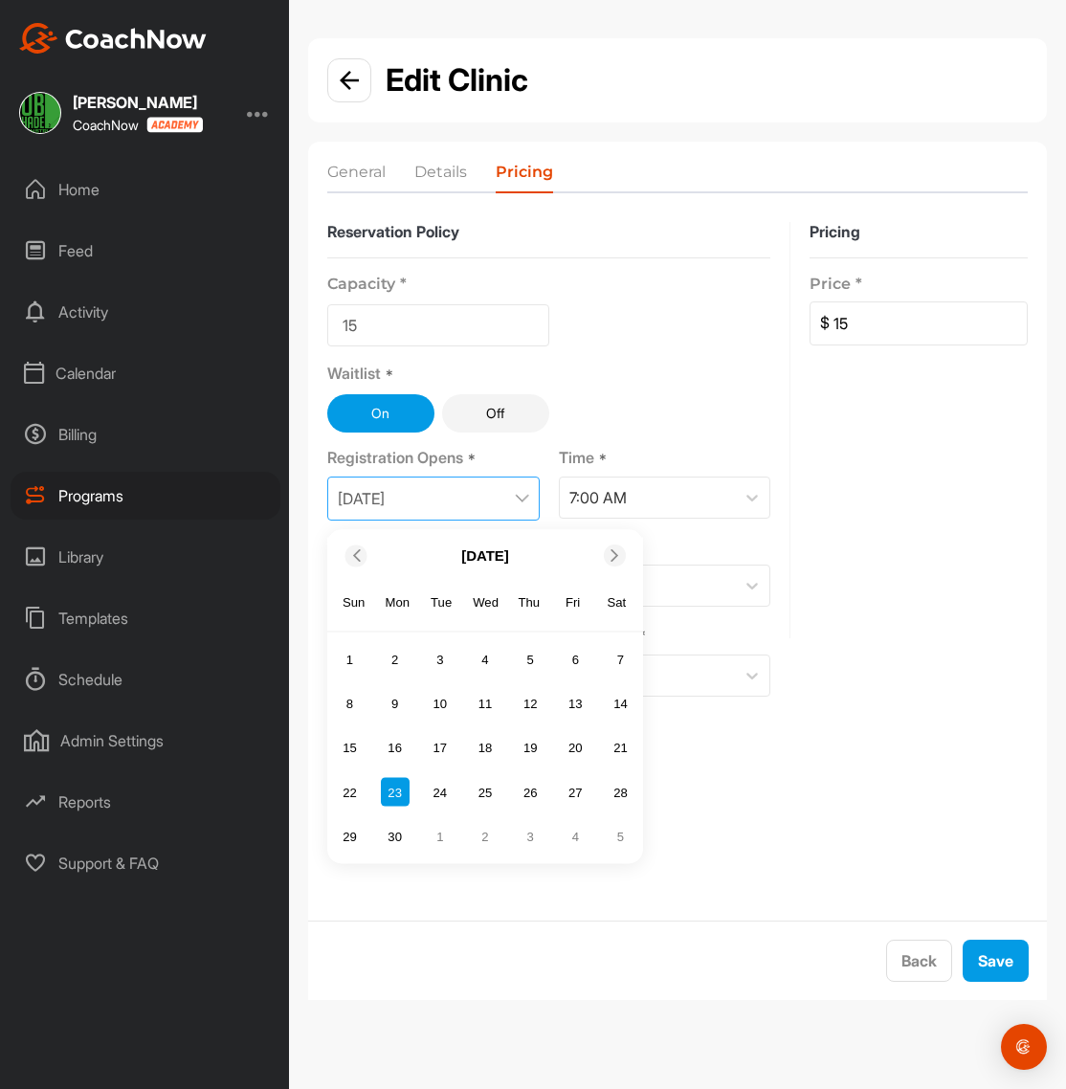
click at [616, 561] on icon at bounding box center [615, 555] width 12 height 12
click at [395, 838] on div "25" at bounding box center [395, 836] width 29 height 29
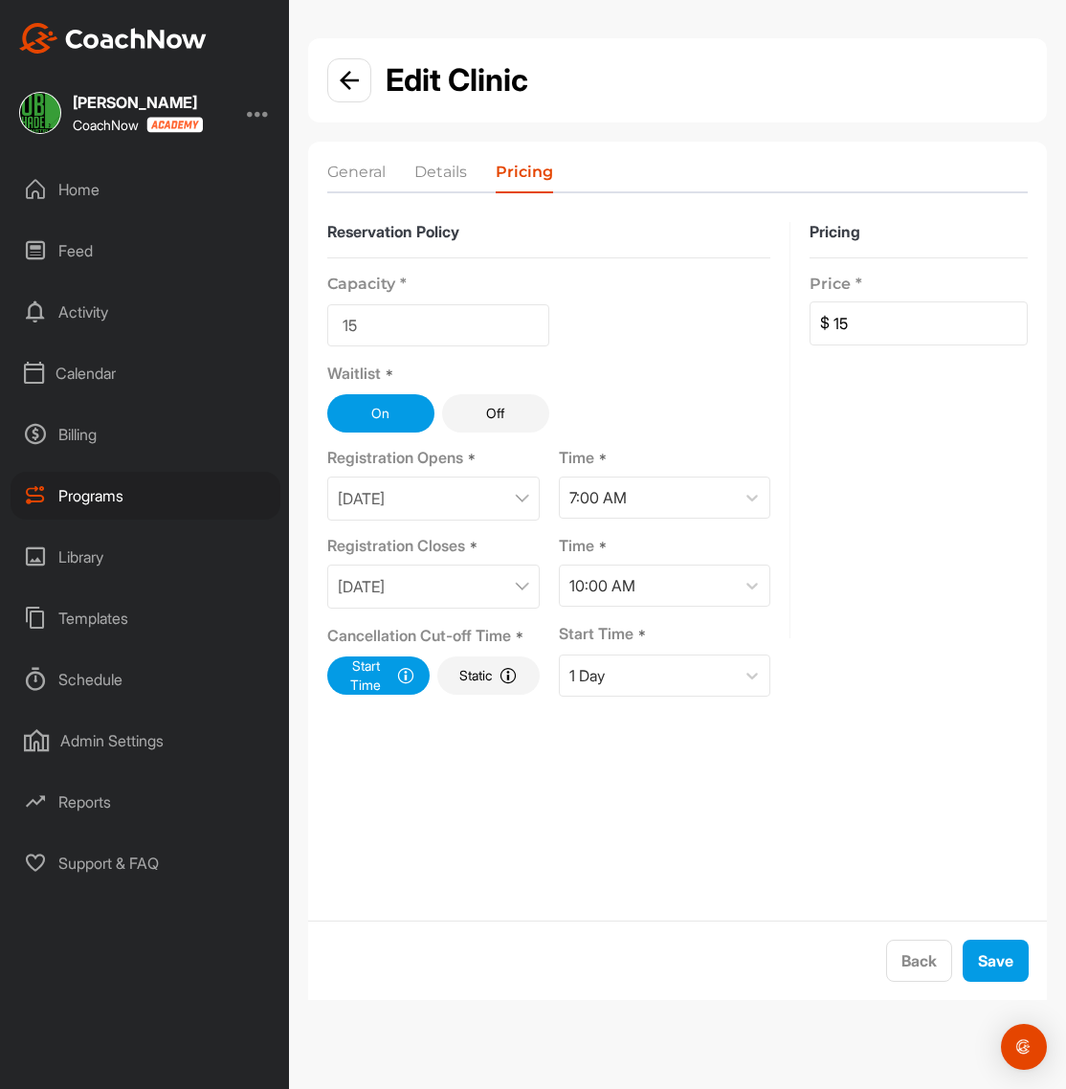
click at [521, 580] on div "[DATE]" at bounding box center [433, 587] width 213 height 44
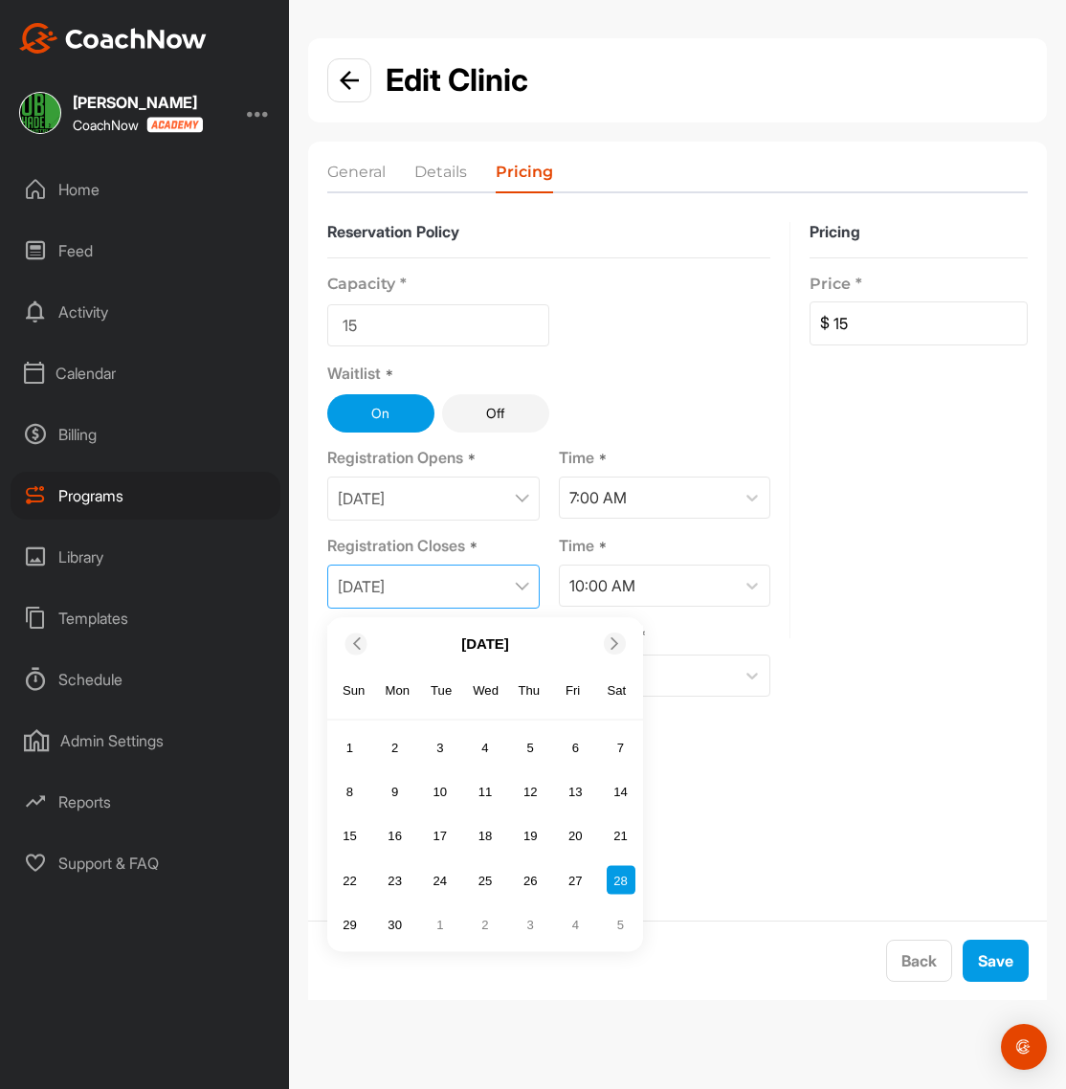
click at [614, 642] on icon at bounding box center [615, 644] width 12 height 12
click at [620, 920] on div "30" at bounding box center [621, 924] width 29 height 29
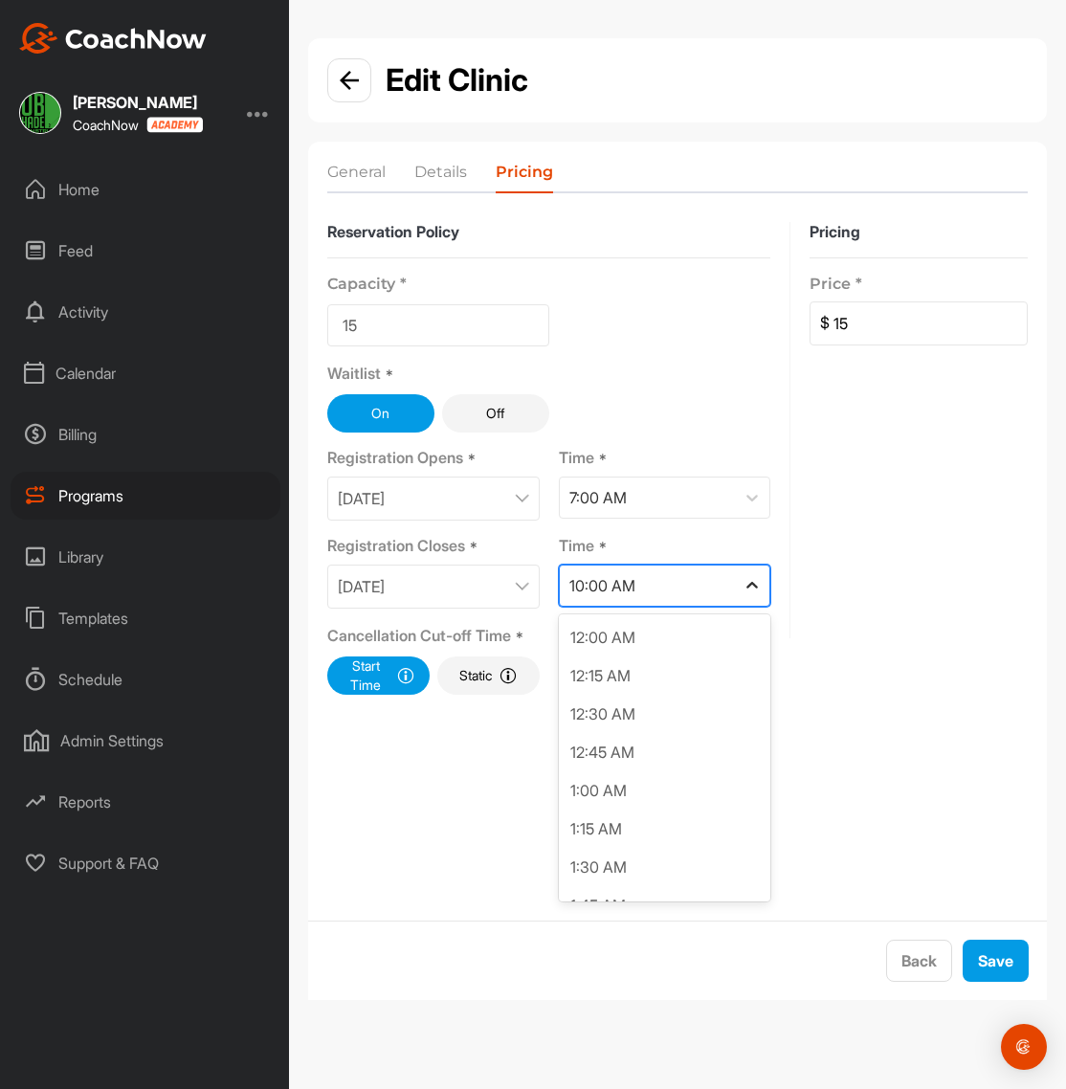
click at [752, 588] on icon at bounding box center [752, 585] width 19 height 19
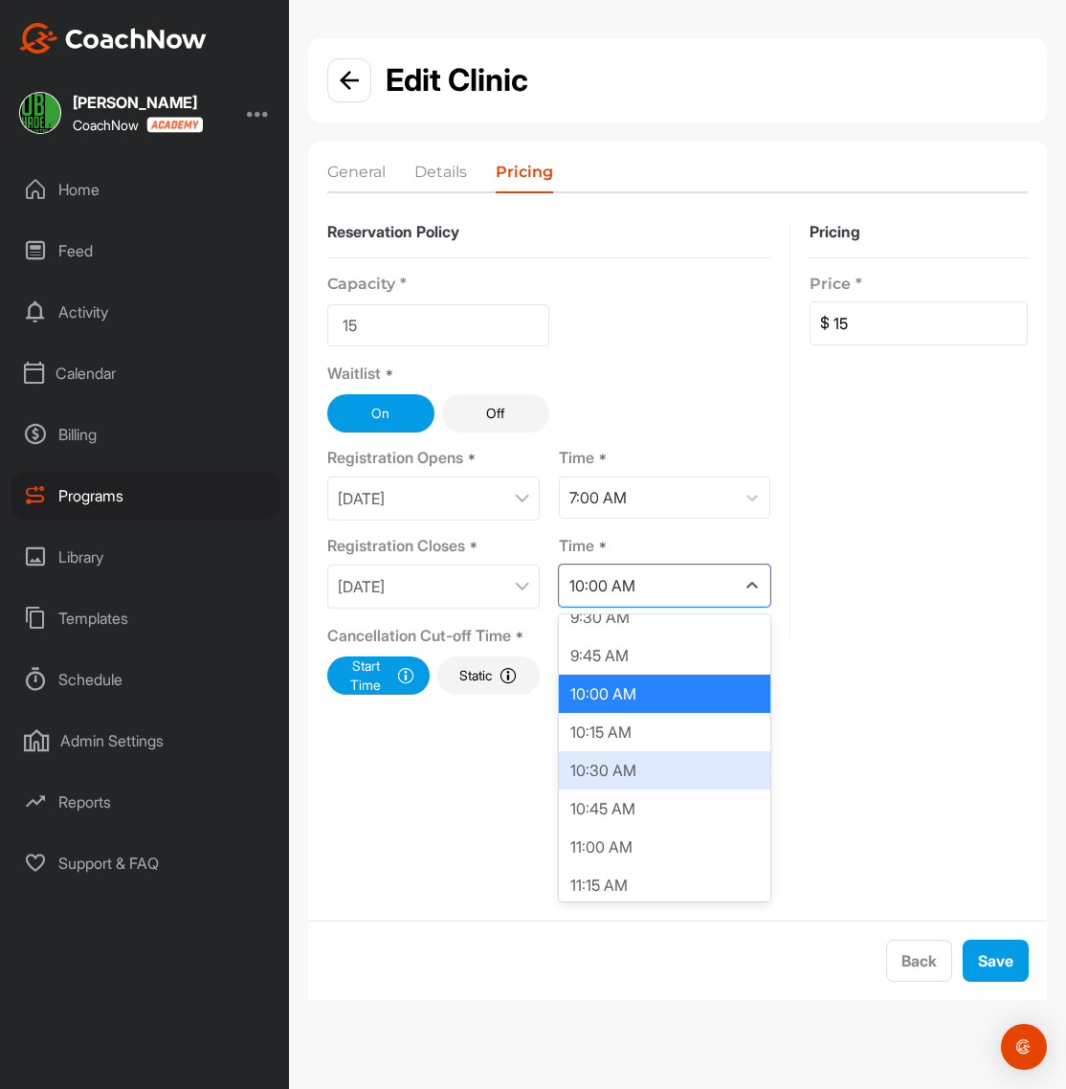
scroll to position [1486, 0]
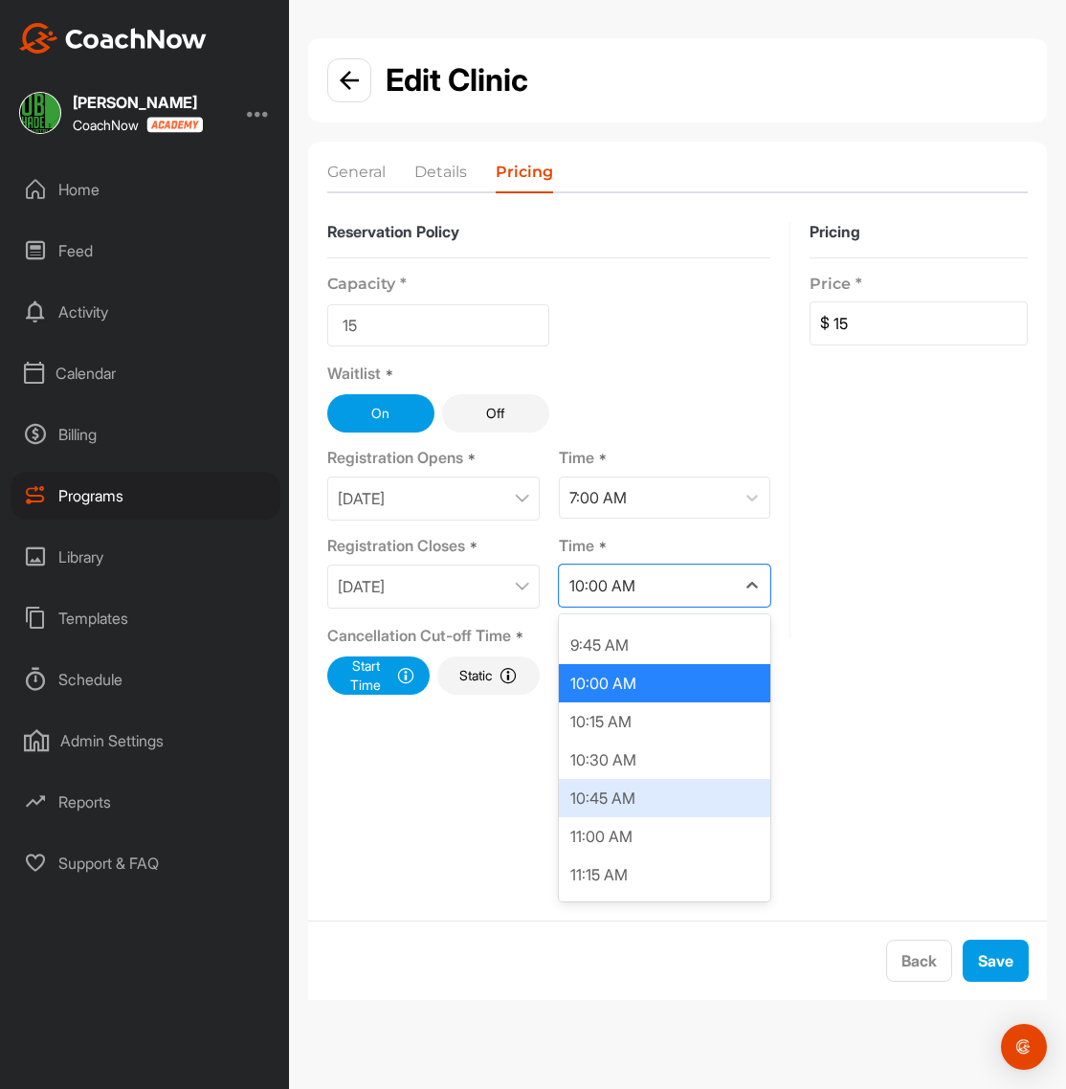
click at [621, 797] on div "10:45 AM" at bounding box center [665, 798] width 213 height 38
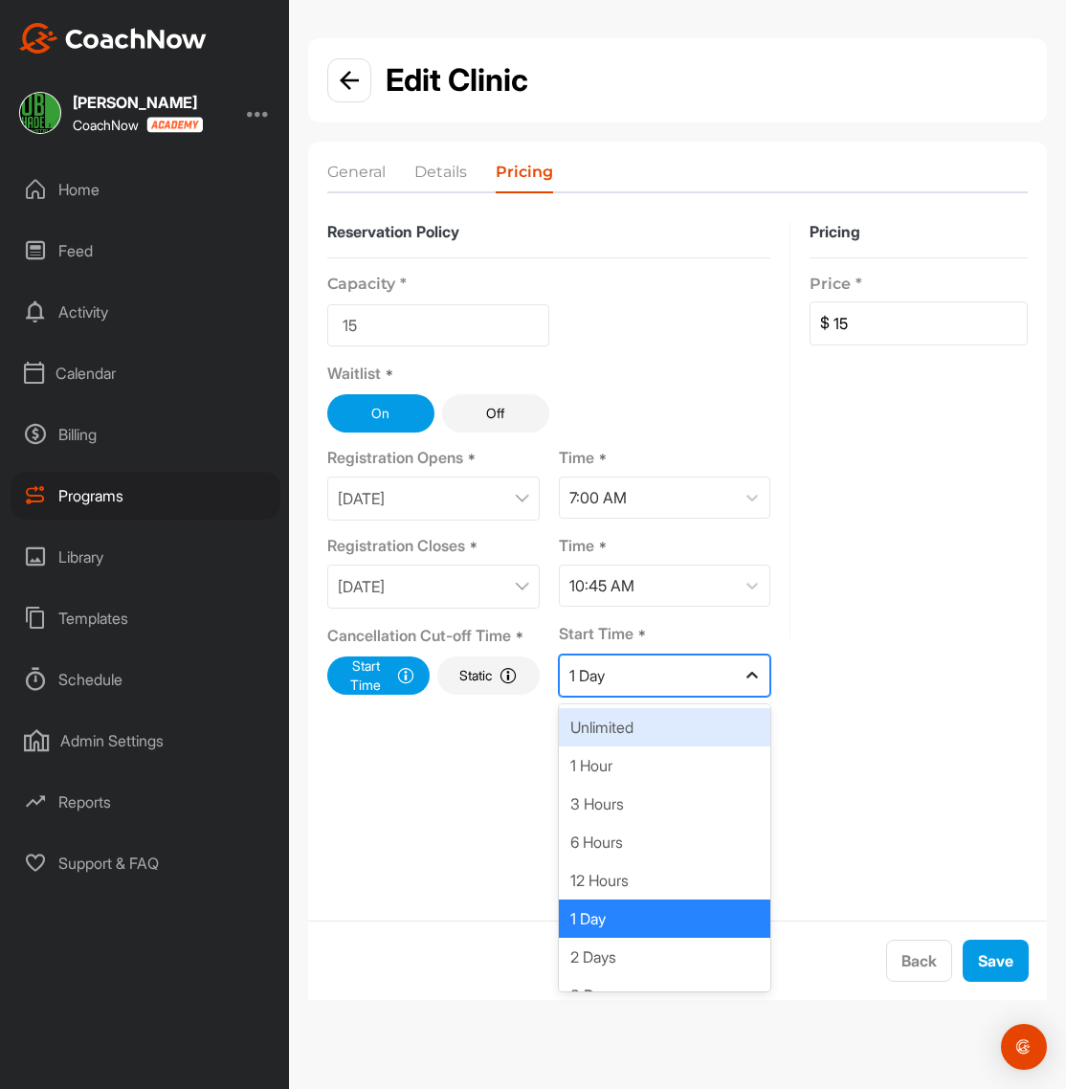
click at [745, 672] on icon at bounding box center [752, 675] width 19 height 19
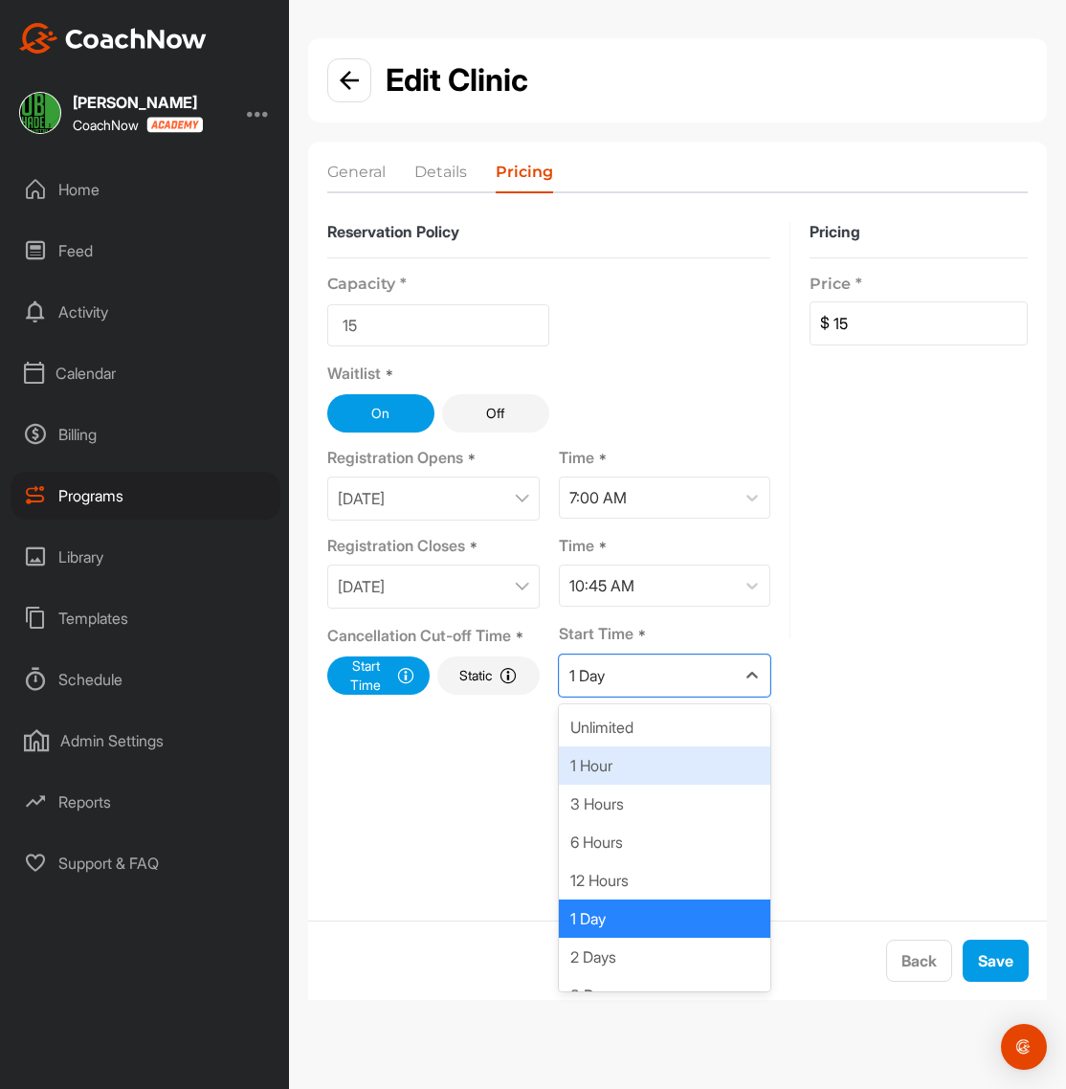
click at [618, 768] on div "1 Hour" at bounding box center [665, 766] width 213 height 38
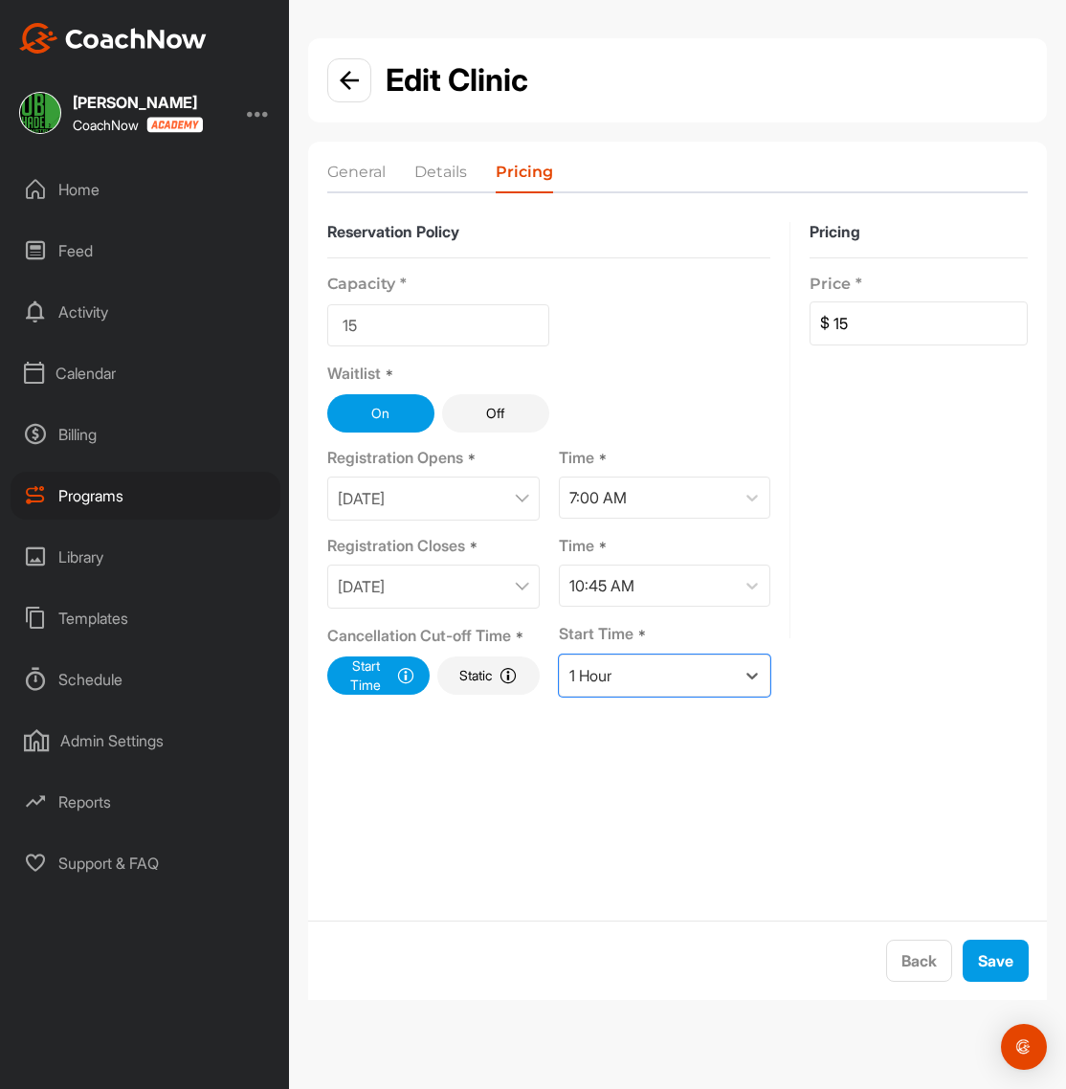
click at [890, 689] on div "Pricing Price * $ 15" at bounding box center [919, 459] width 218 height 475
click at [995, 965] on button "Save" at bounding box center [996, 961] width 66 height 42
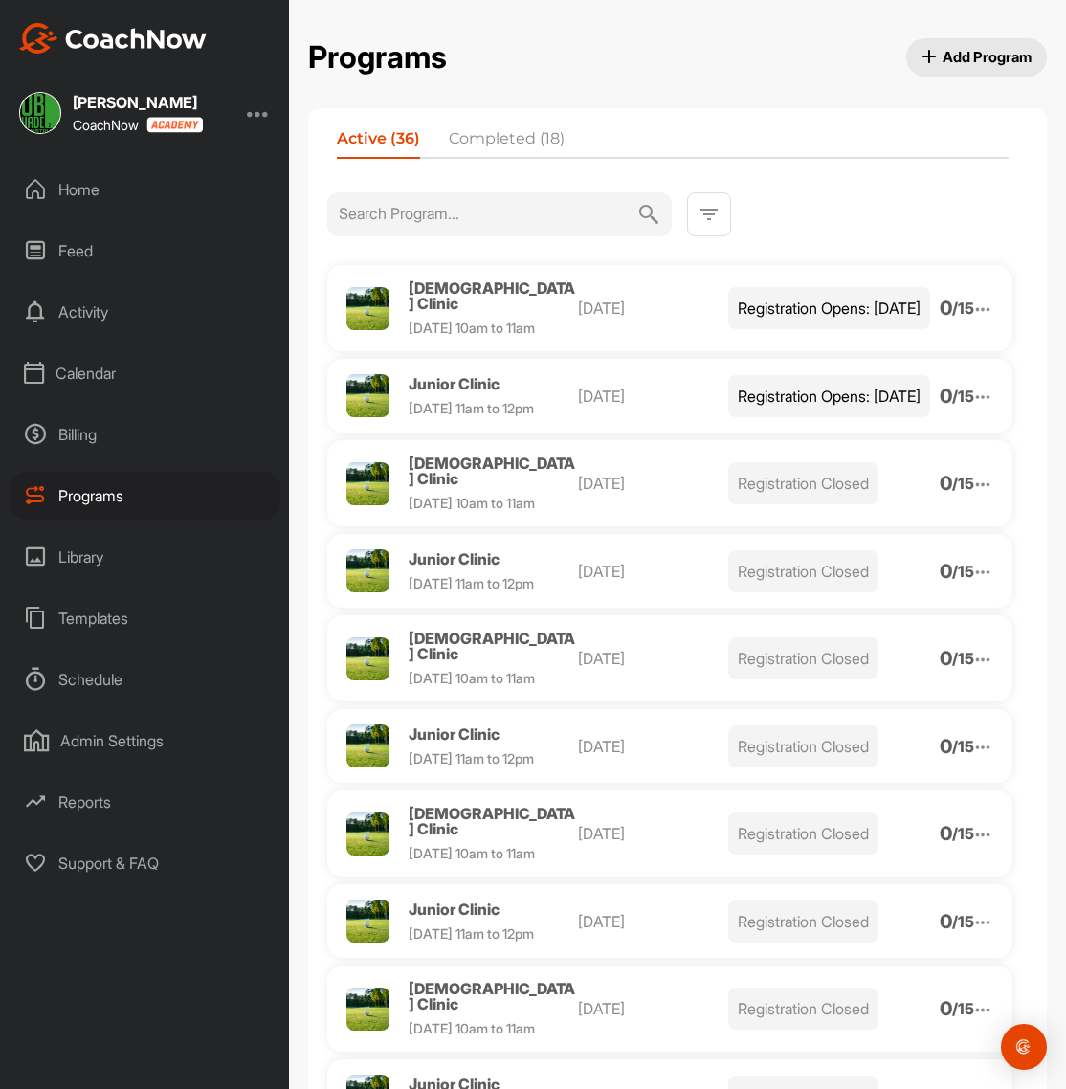
click at [976, 408] on img at bounding box center [983, 397] width 21 height 21
click at [820, 461] on li "View" at bounding box center [872, 446] width 235 height 31
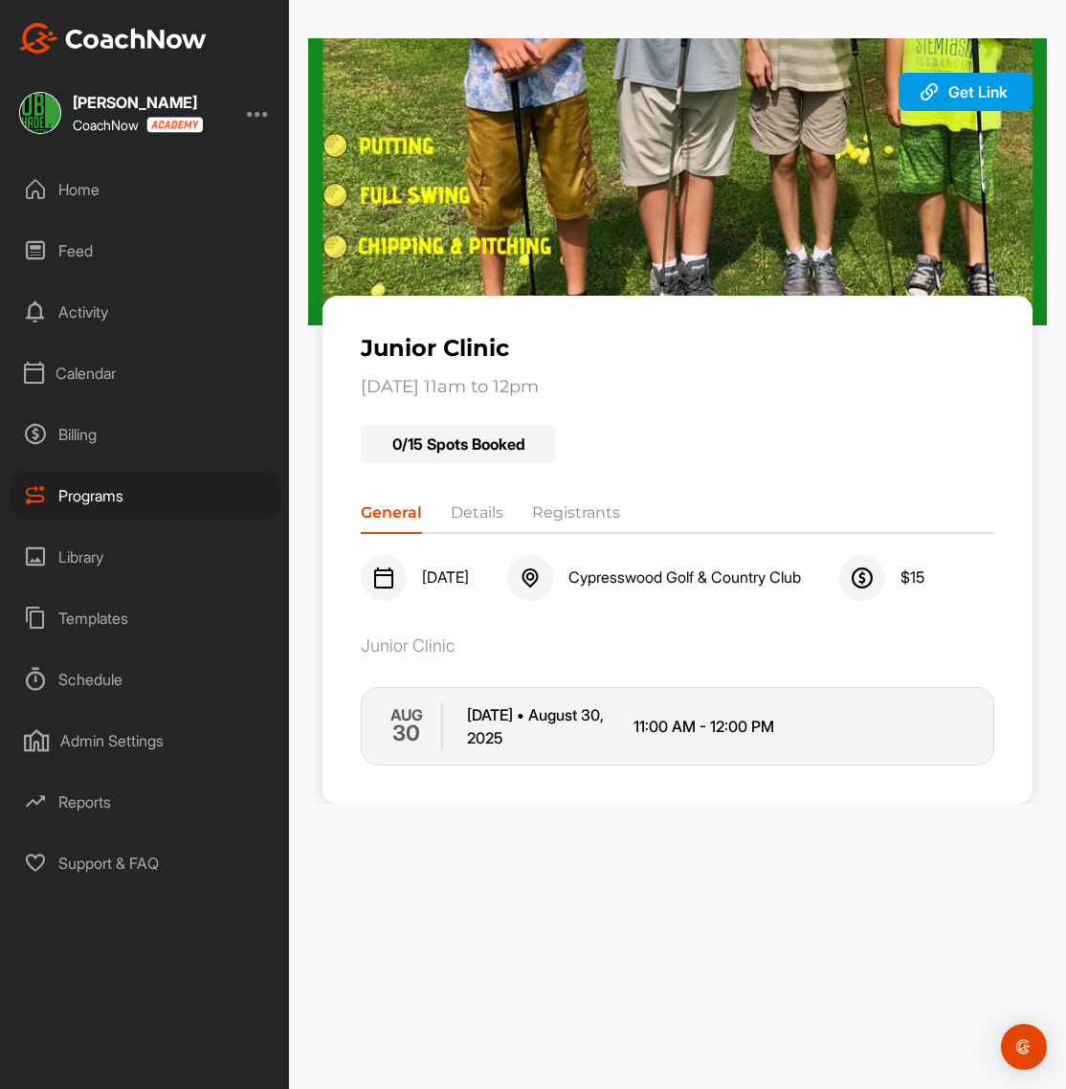
click at [969, 104] on div "Get Link Copy URL" at bounding box center [966, 92] width 134 height 38
click at [985, 84] on span "Get Link" at bounding box center [978, 91] width 59 height 19
click at [57, 180] on div "Home" at bounding box center [146, 190] width 270 height 48
